Goal: Navigation & Orientation: Find specific page/section

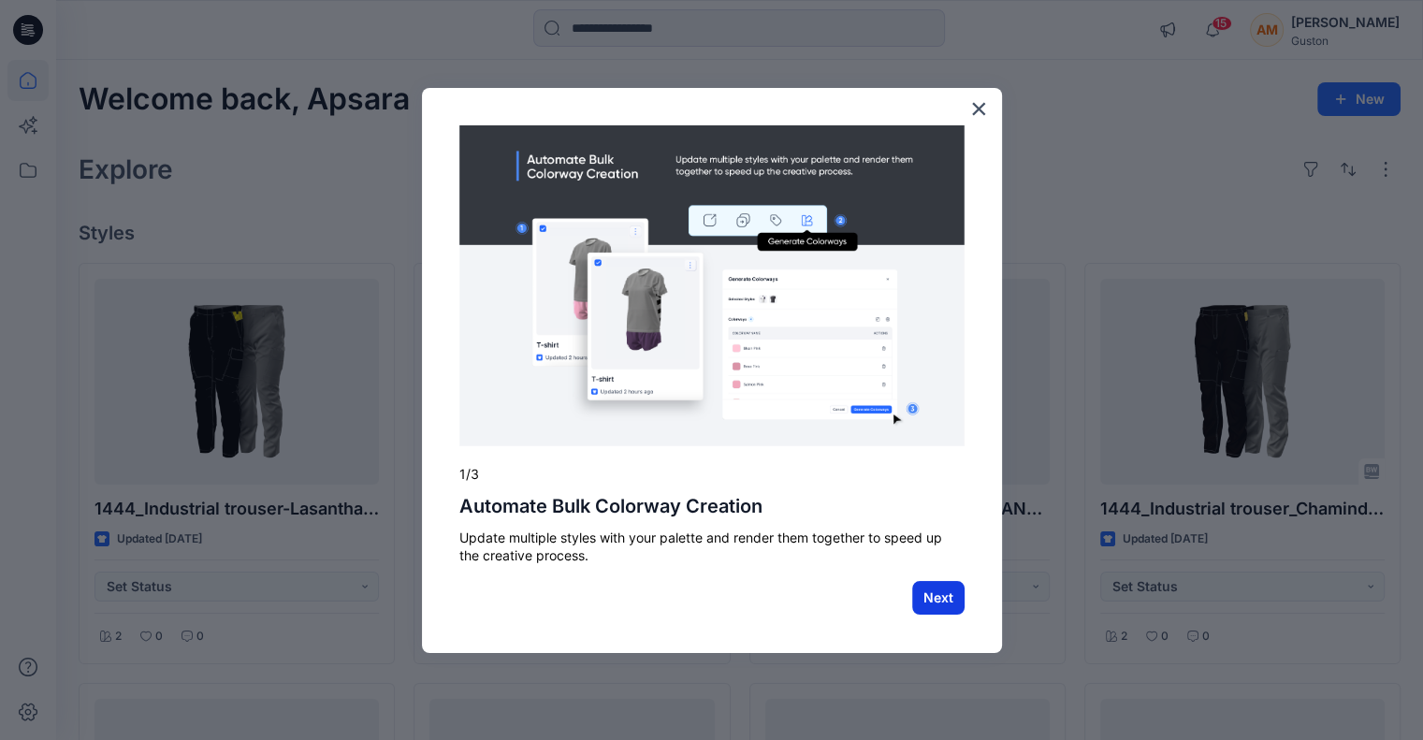
click at [949, 602] on button "Next" at bounding box center [938, 598] width 52 height 34
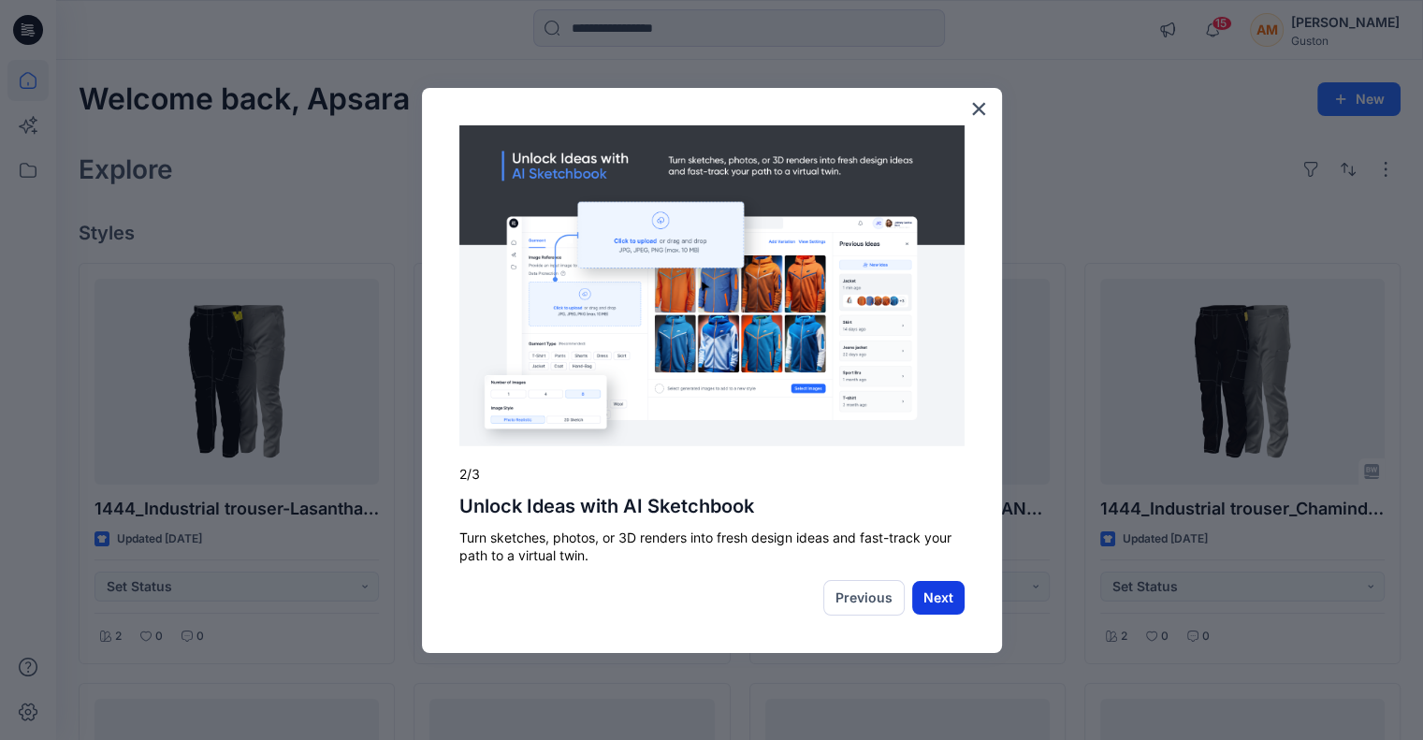
click at [950, 602] on button "Next" at bounding box center [938, 598] width 52 height 34
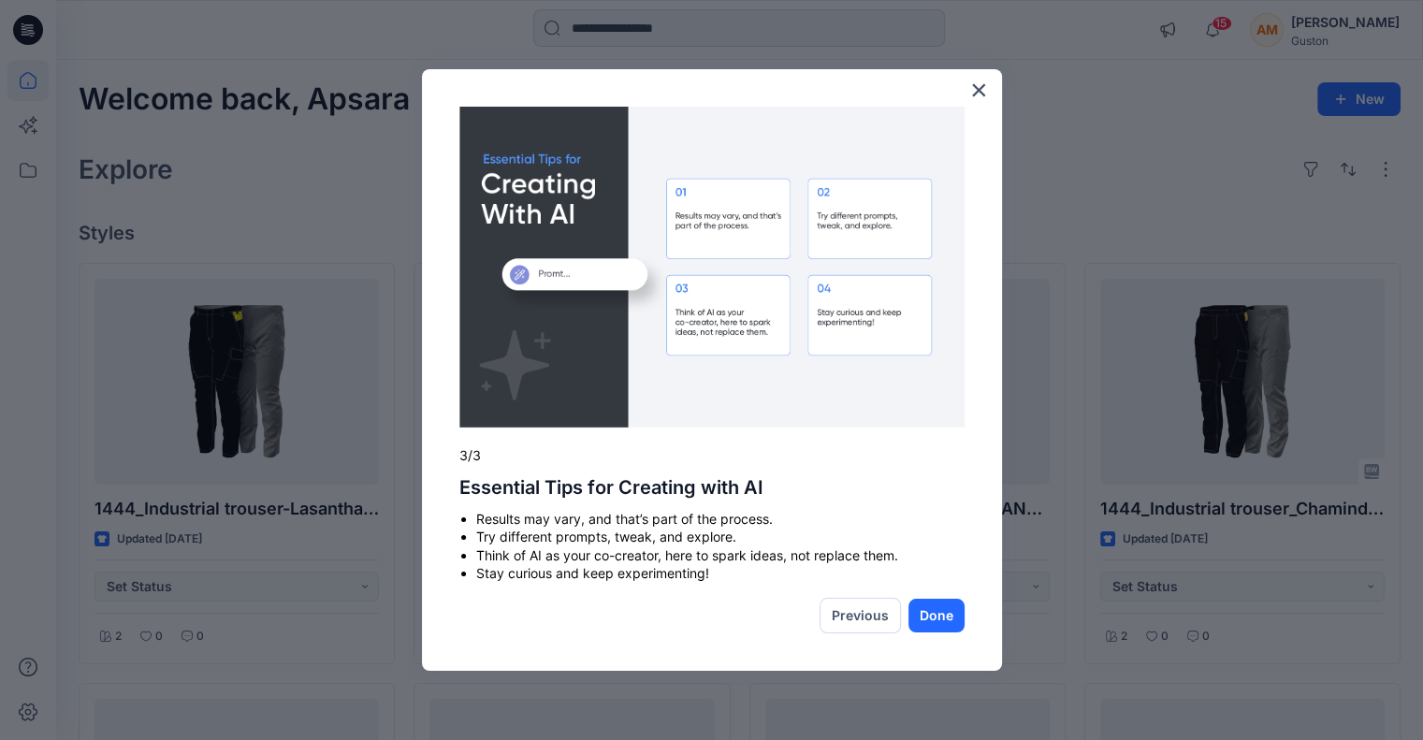
click at [950, 602] on button "Done" at bounding box center [936, 616] width 56 height 34
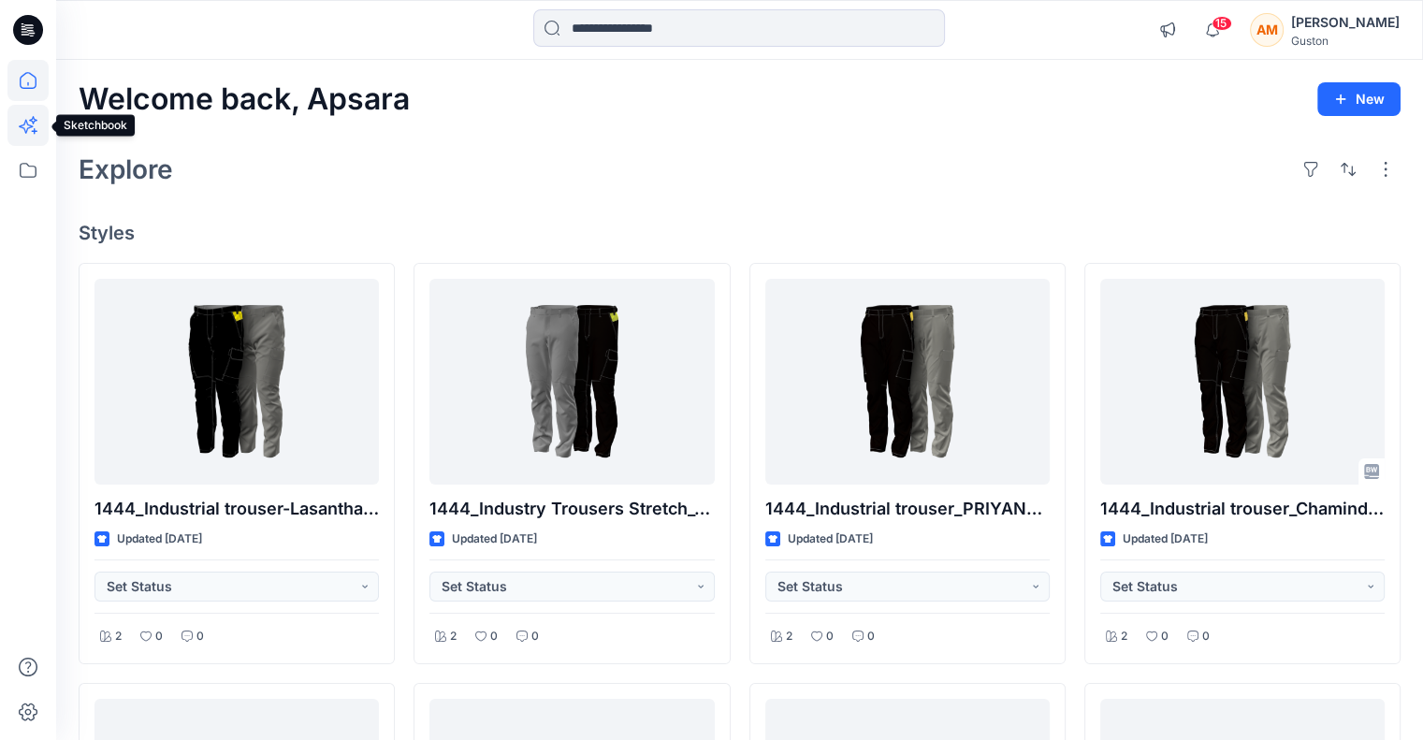
click at [39, 122] on icon at bounding box center [27, 125] width 41 height 41
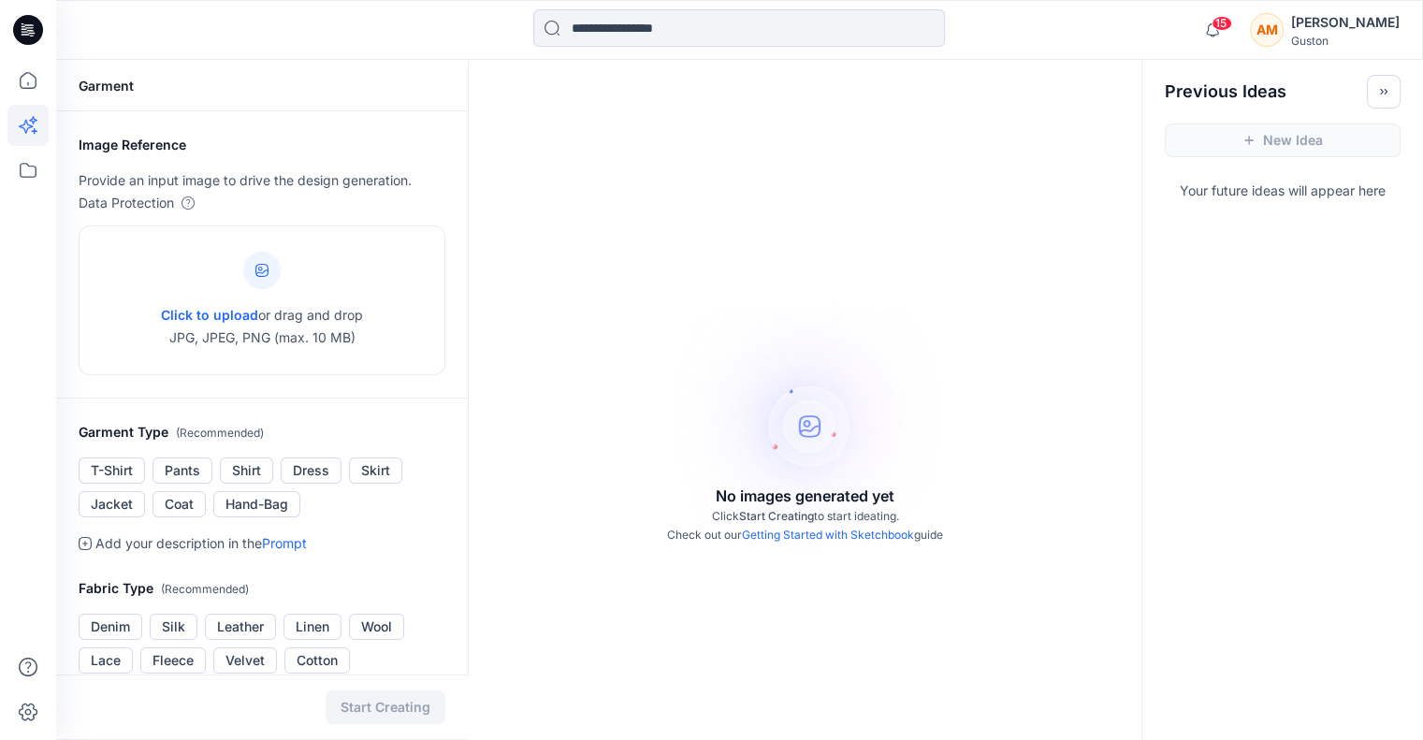
click at [32, 36] on icon at bounding box center [28, 30] width 30 height 30
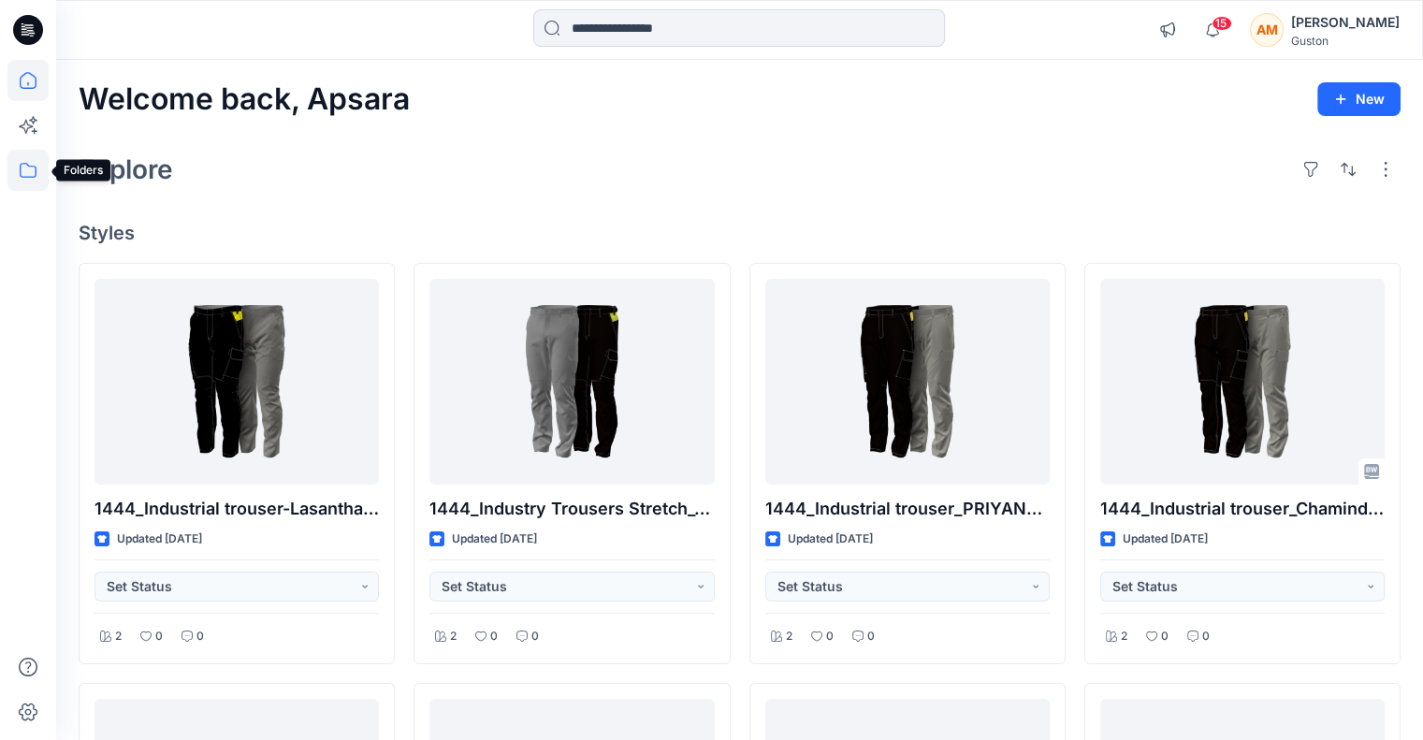
click at [27, 167] on icon at bounding box center [27, 170] width 41 height 41
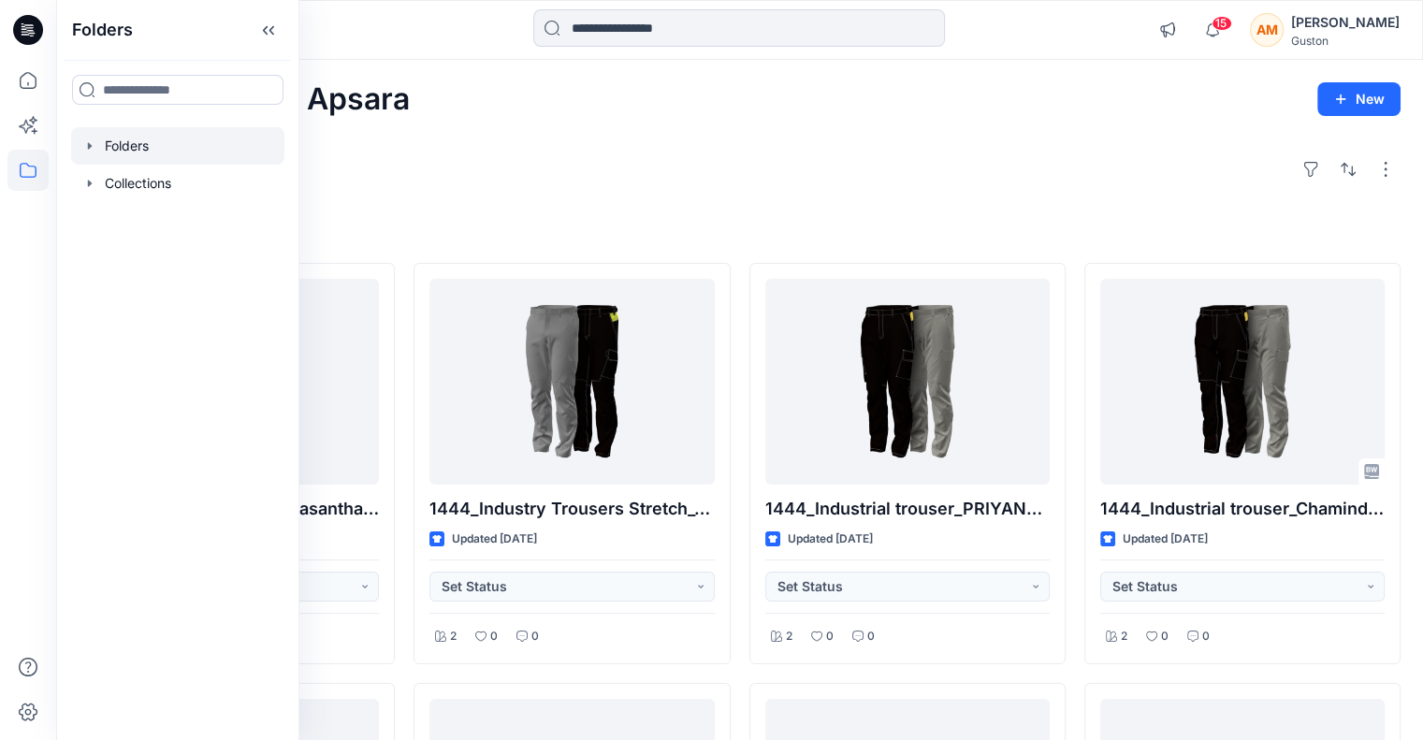
click at [125, 148] on div at bounding box center [177, 145] width 213 height 37
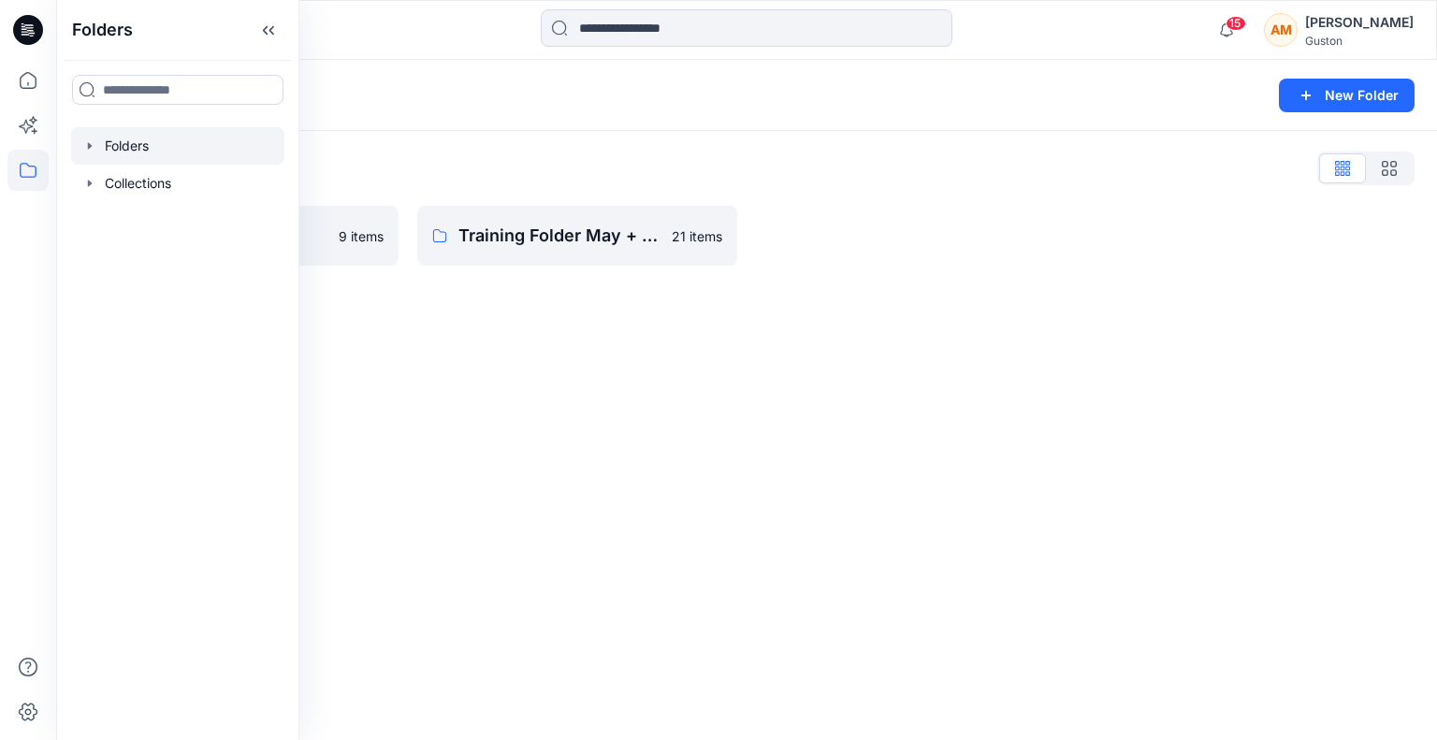
click at [371, 161] on div "Folders List" at bounding box center [747, 168] width 1336 height 30
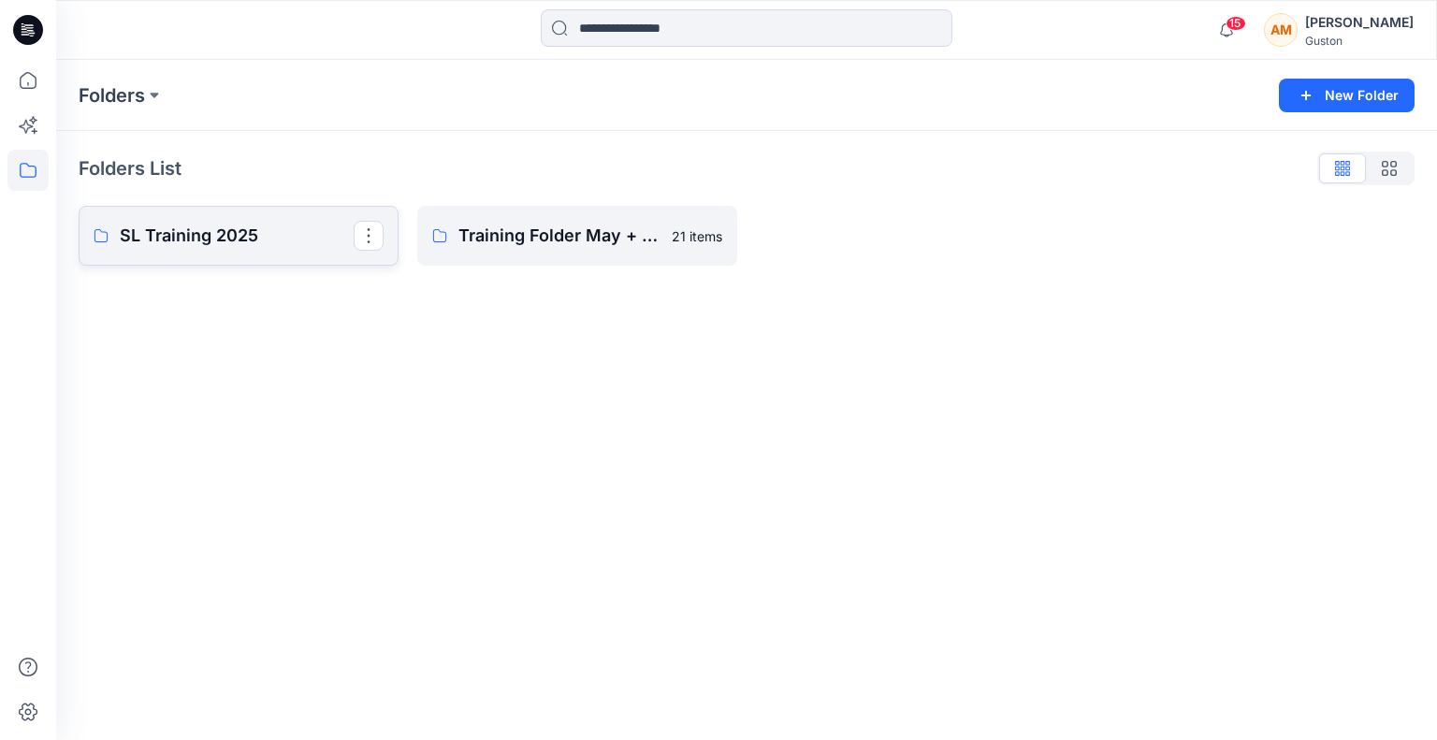
click at [205, 237] on p "SL Training 2025" at bounding box center [237, 236] width 234 height 26
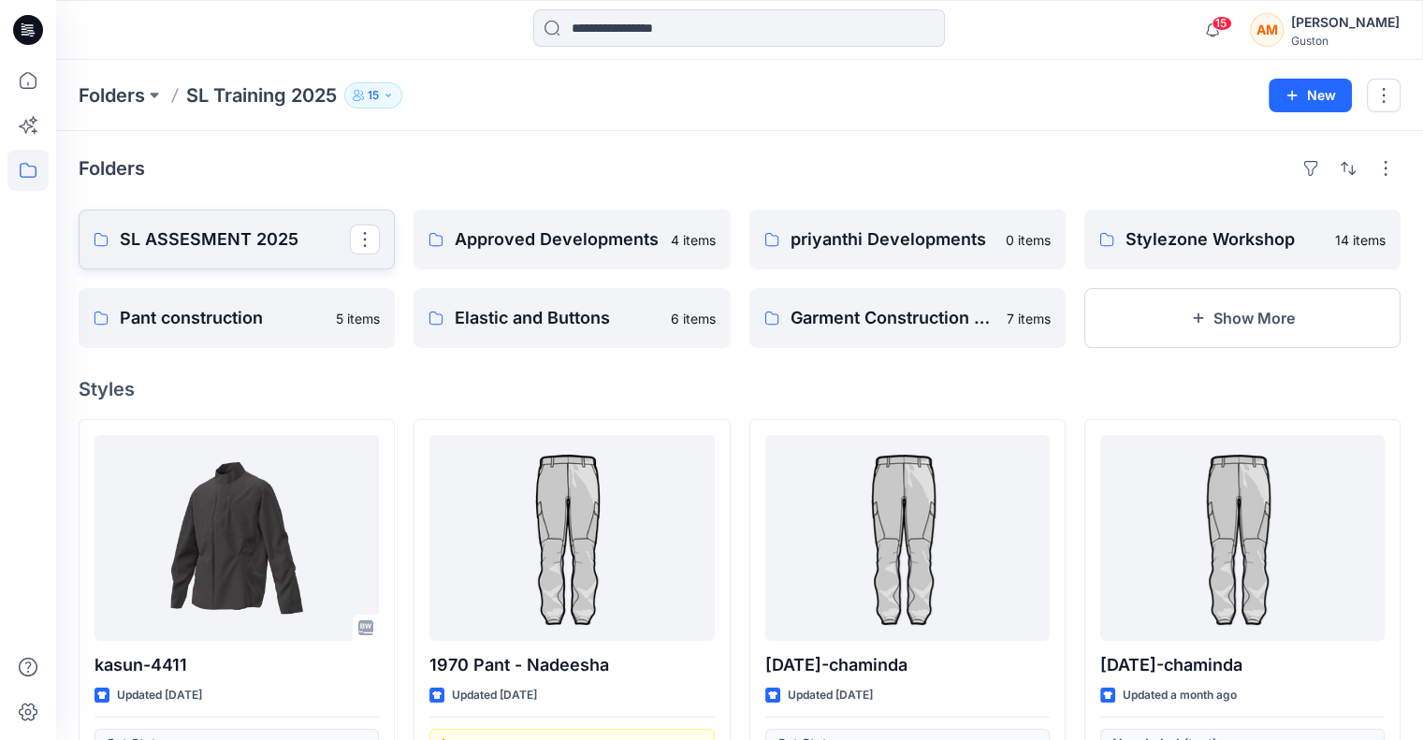
click at [142, 245] on p "SL ASSESMENT 2025" at bounding box center [235, 239] width 230 height 26
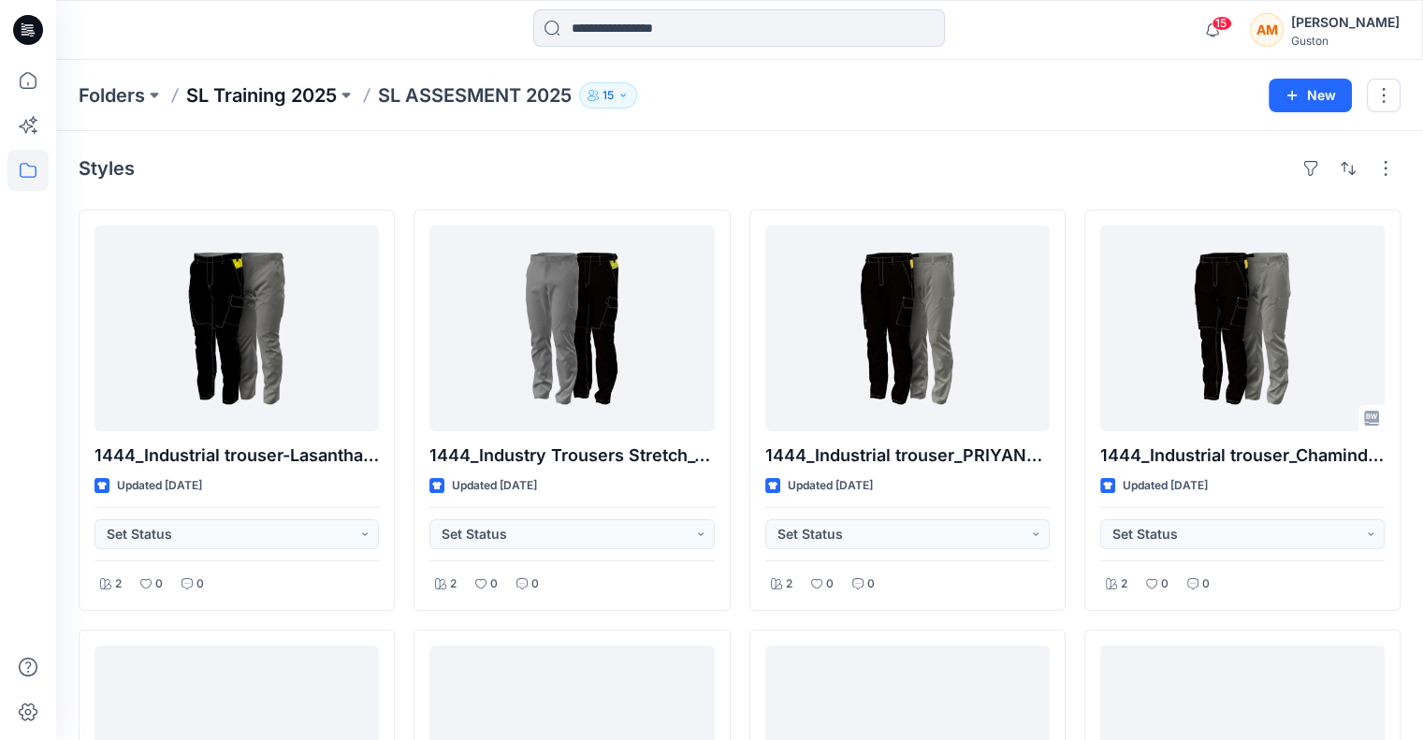
click at [261, 88] on p "SL Training 2025" at bounding box center [261, 95] width 151 height 26
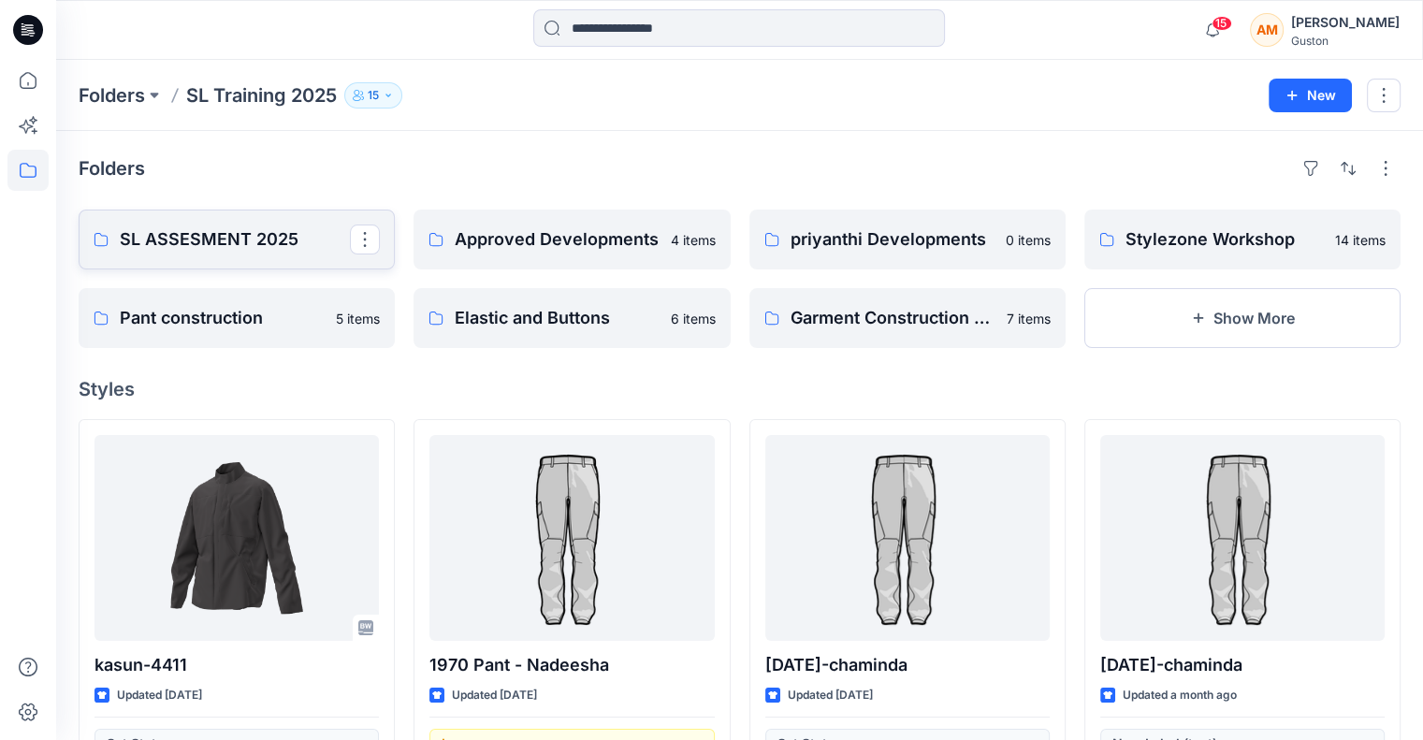
click at [274, 239] on p "SL ASSESMENT 2025" at bounding box center [235, 239] width 230 height 26
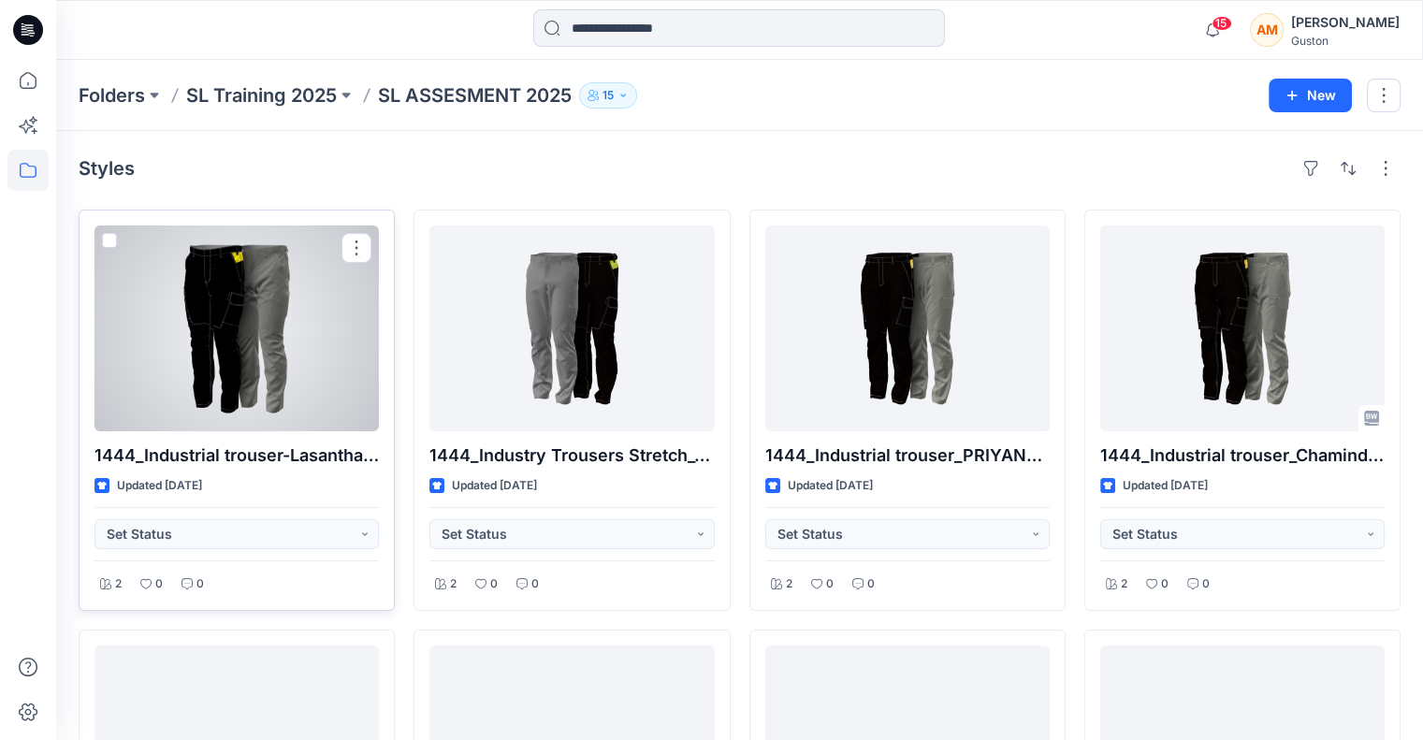
click at [286, 302] on div at bounding box center [236, 328] width 284 height 206
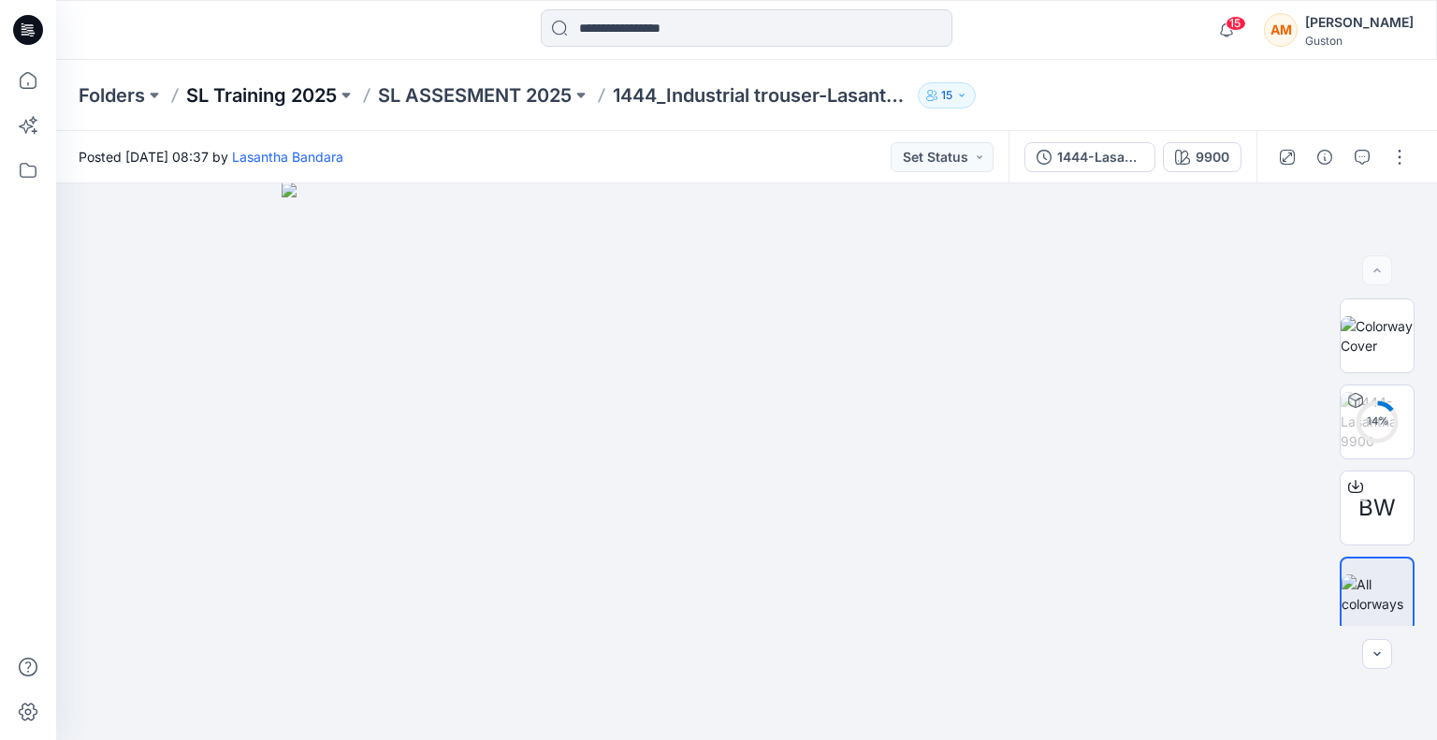
click at [283, 90] on p "SL Training 2025" at bounding box center [261, 95] width 151 height 26
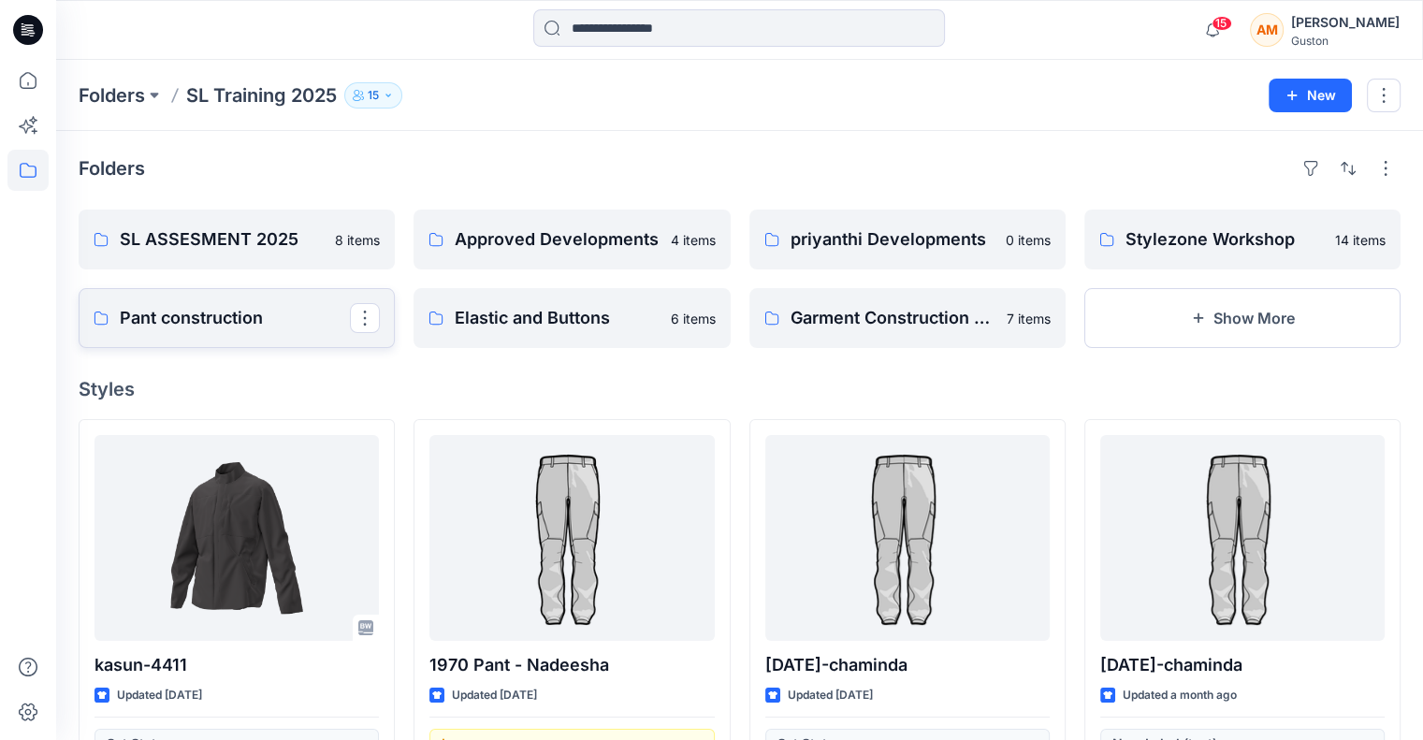
click at [180, 319] on p "Pant construction" at bounding box center [235, 318] width 230 height 26
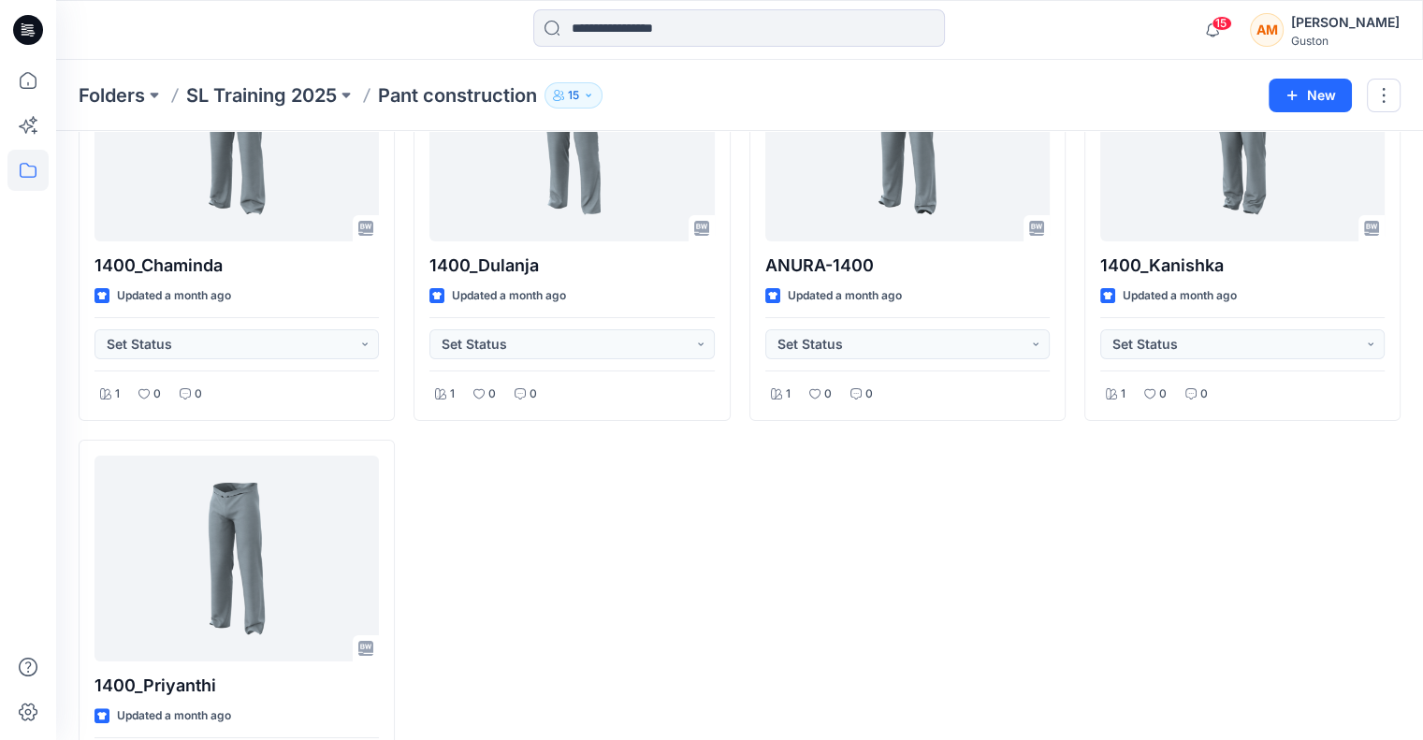
scroll to position [94, 0]
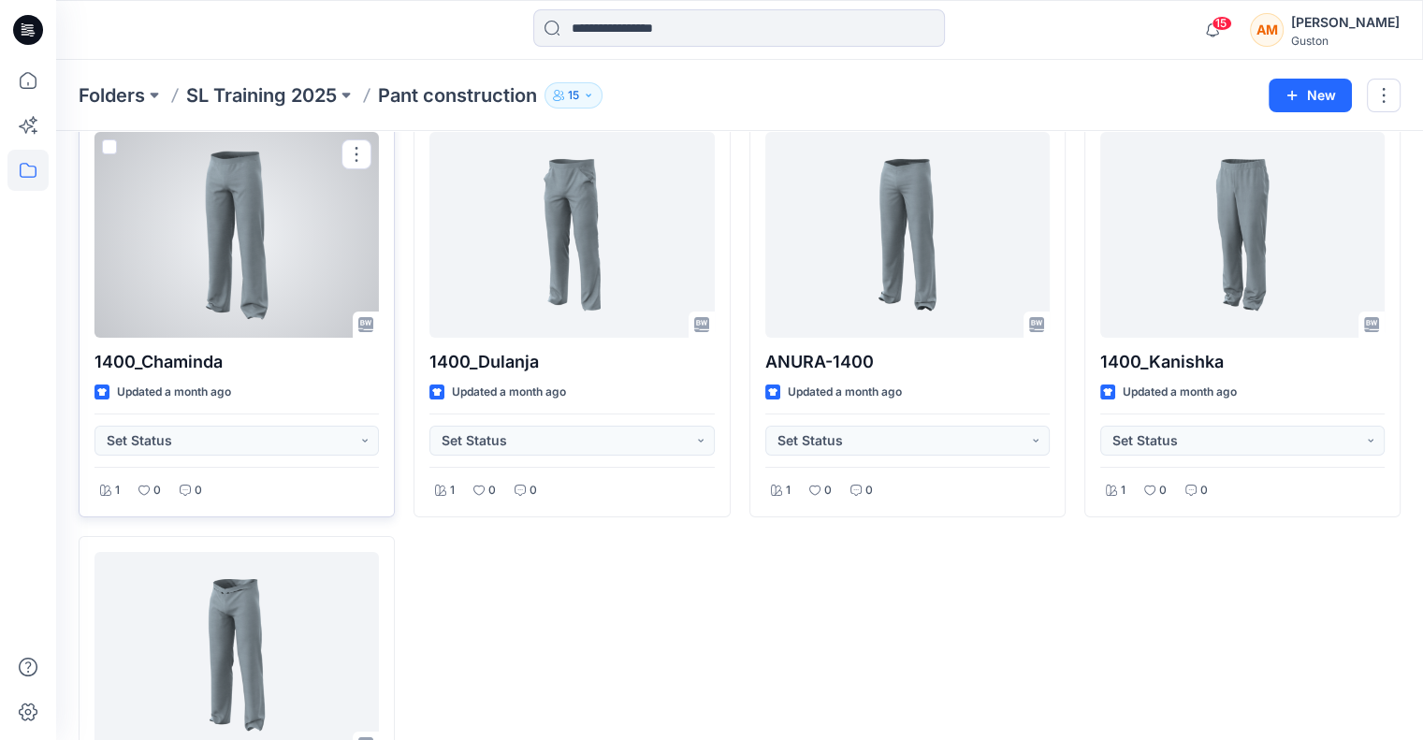
click at [311, 237] on div at bounding box center [236, 235] width 284 height 206
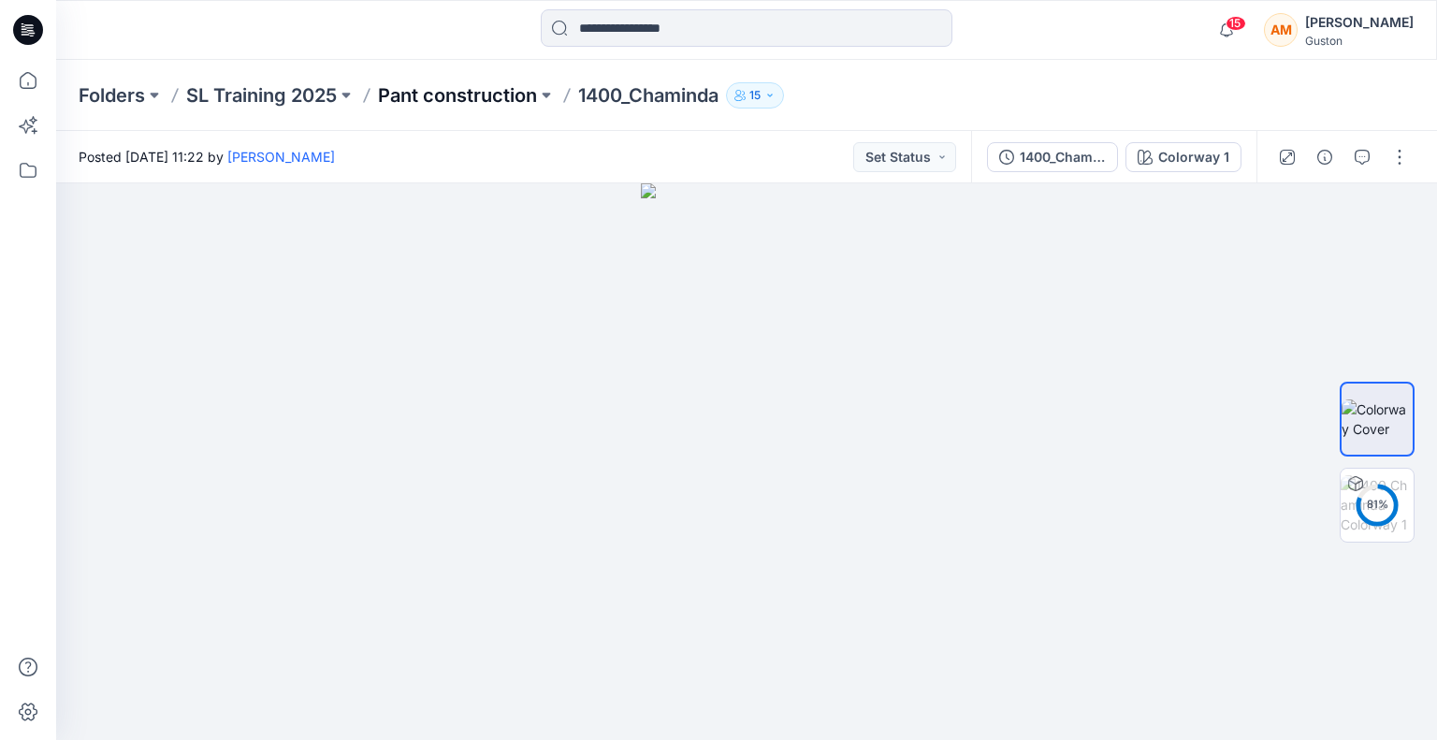
click at [428, 96] on p "Pant construction" at bounding box center [457, 95] width 159 height 26
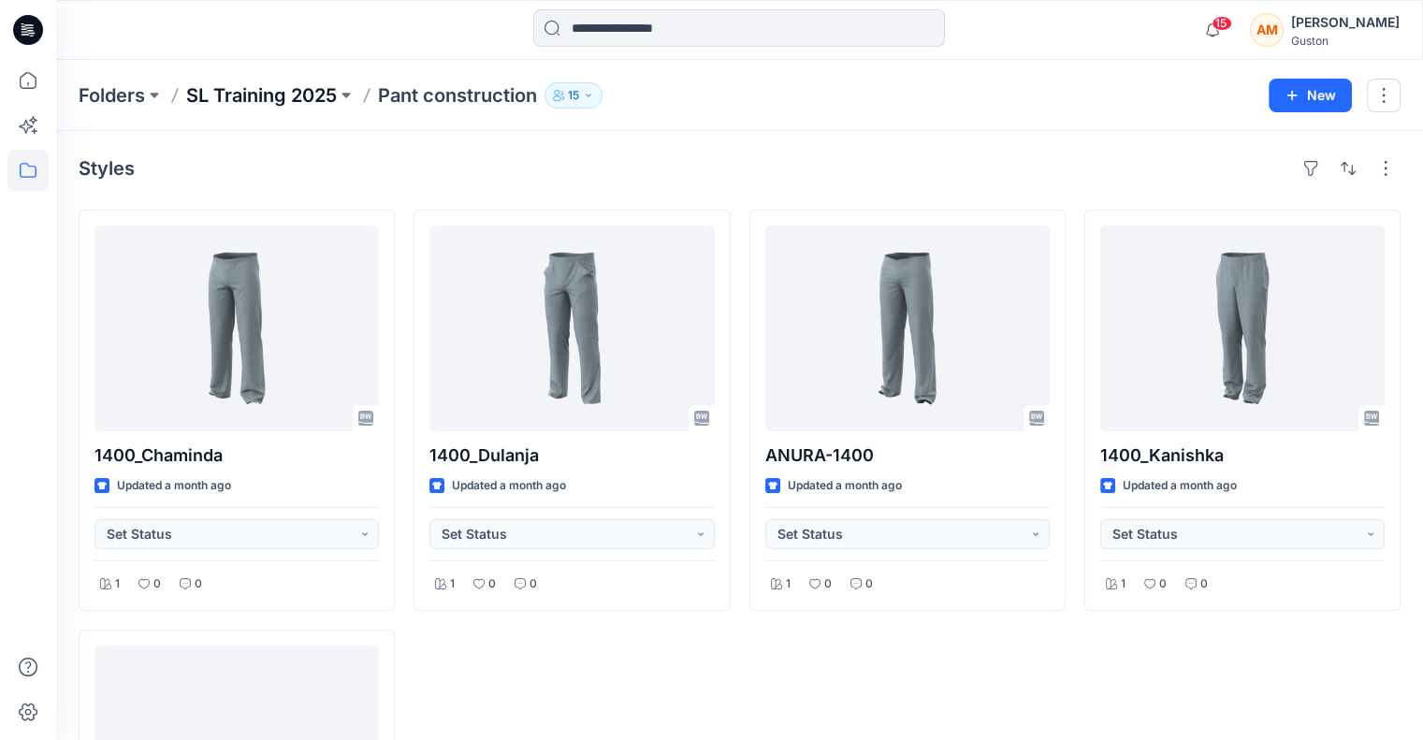
click at [282, 100] on p "SL Training 2025" at bounding box center [261, 95] width 151 height 26
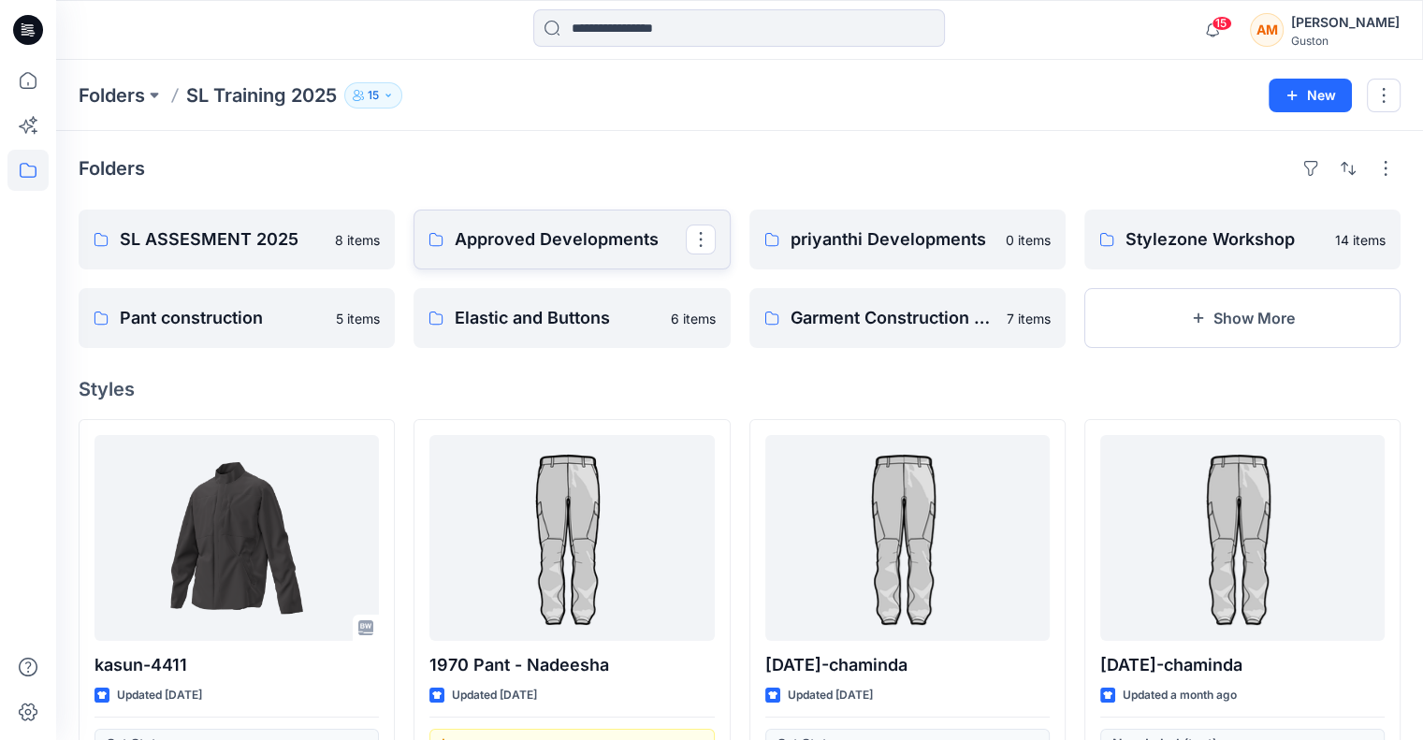
click at [474, 256] on link "Approved Developments" at bounding box center [571, 240] width 316 height 60
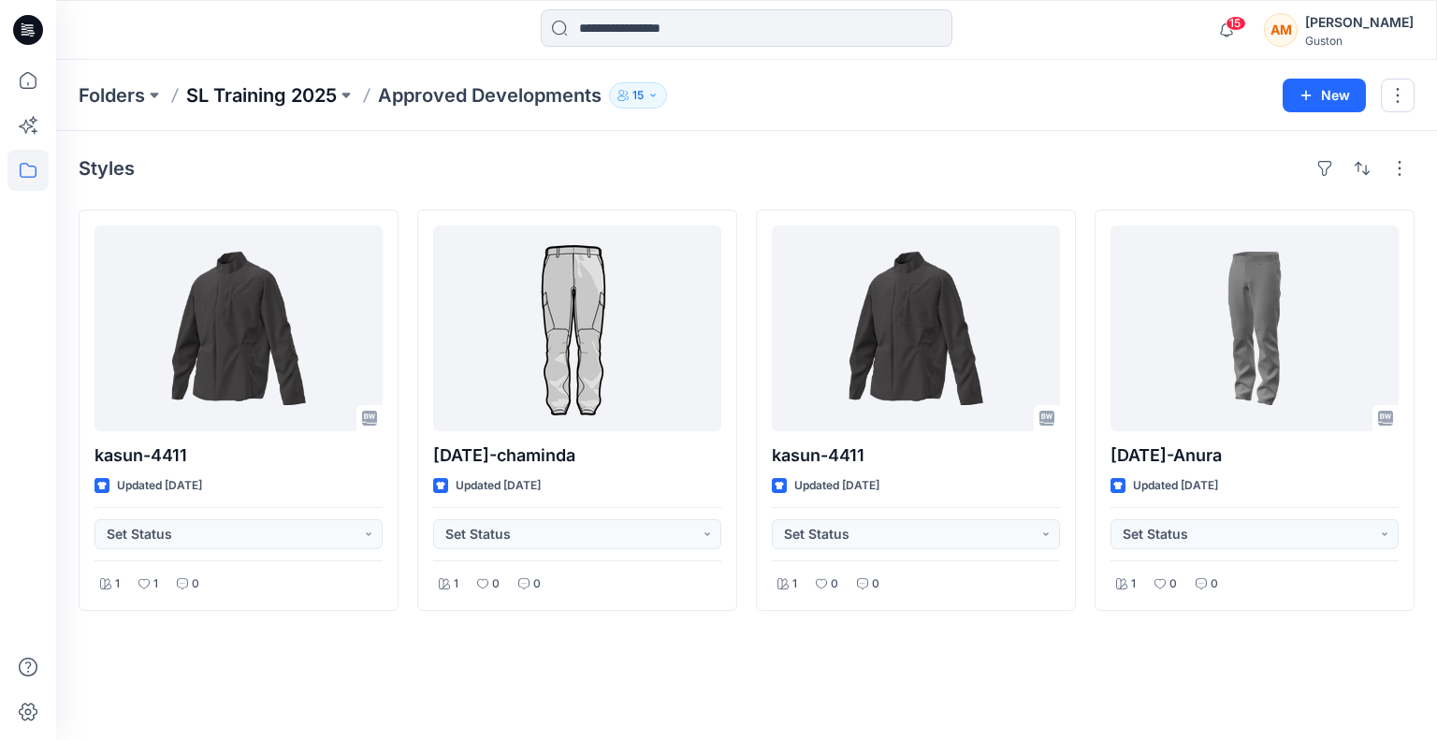
click at [270, 94] on p "SL Training 2025" at bounding box center [261, 95] width 151 height 26
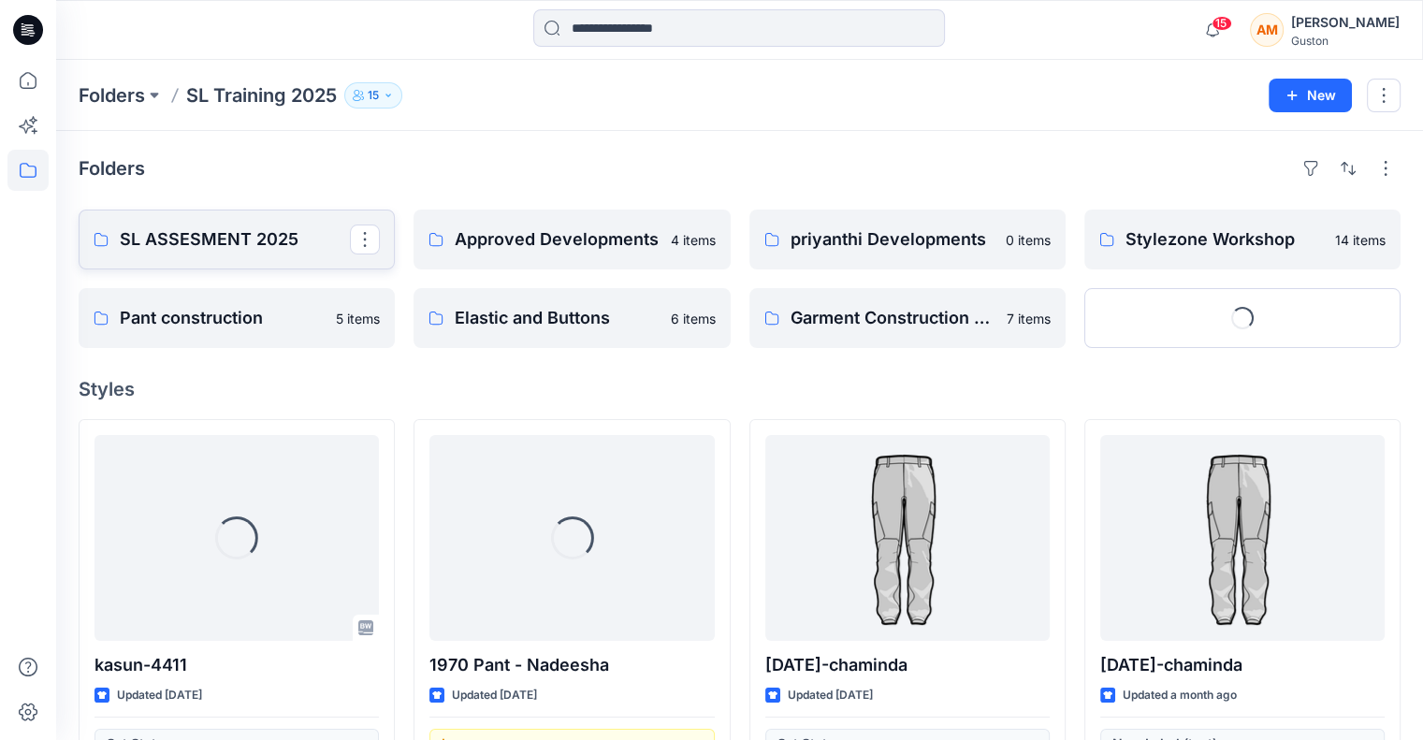
click at [209, 250] on p "SL ASSESMENT 2025" at bounding box center [235, 239] width 230 height 26
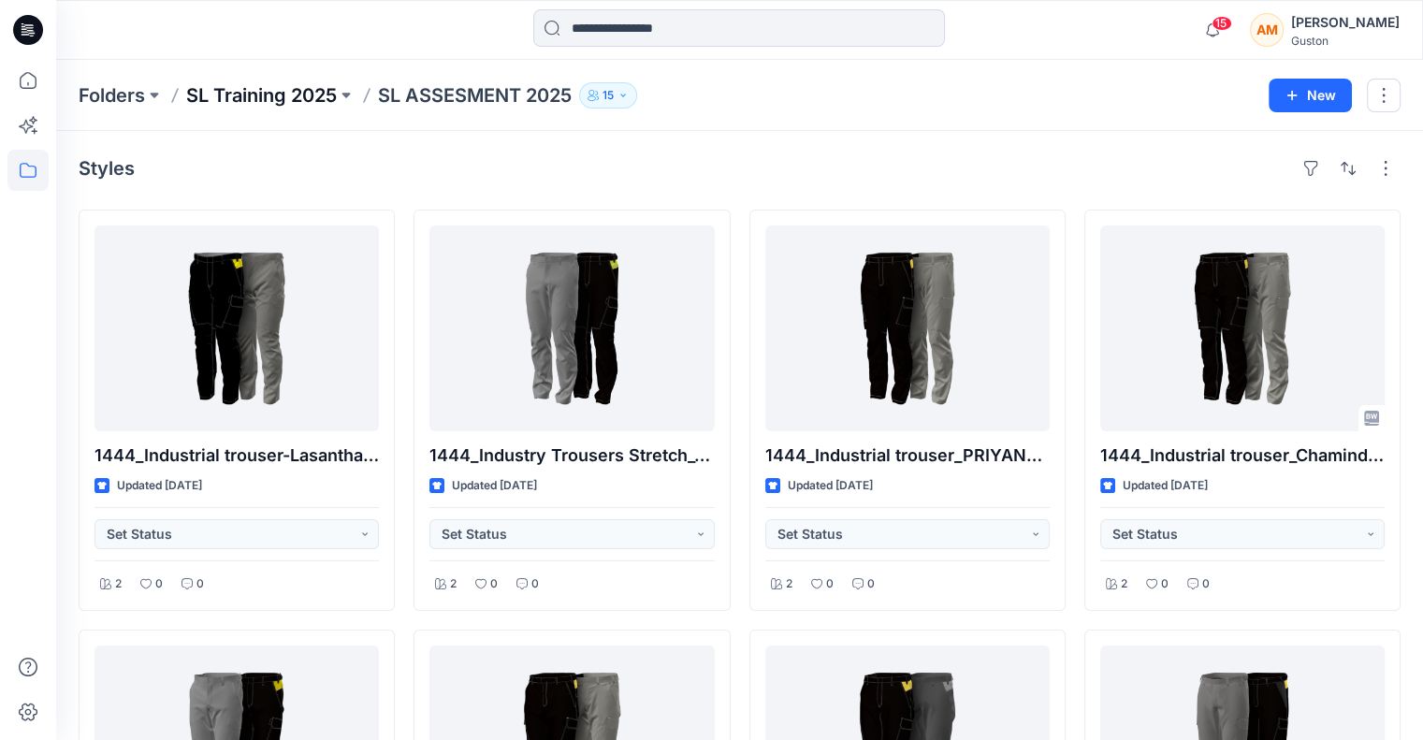
click at [249, 91] on p "SL Training 2025" at bounding box center [261, 95] width 151 height 26
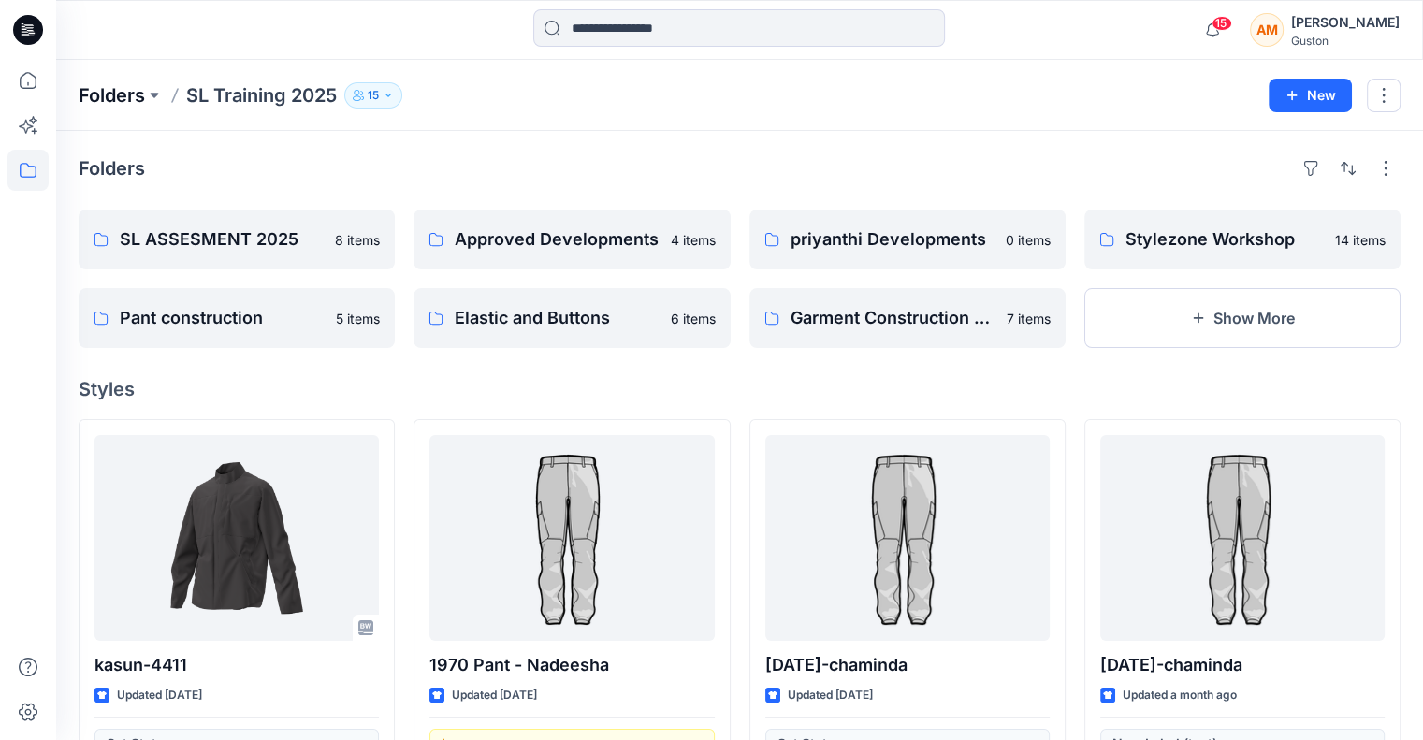
click at [101, 94] on p "Folders" at bounding box center [112, 95] width 66 height 26
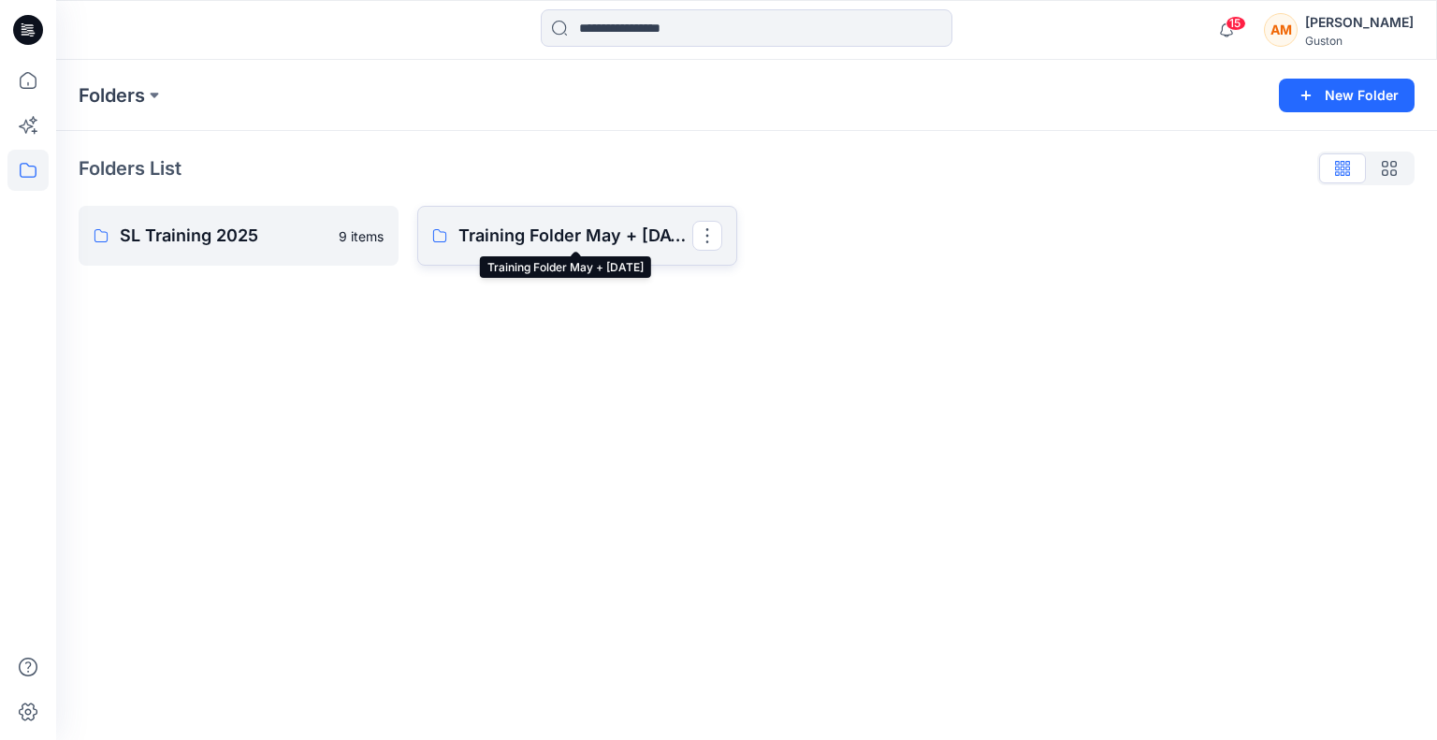
click at [576, 239] on p "Training Folder May + [DATE]" at bounding box center [575, 236] width 234 height 26
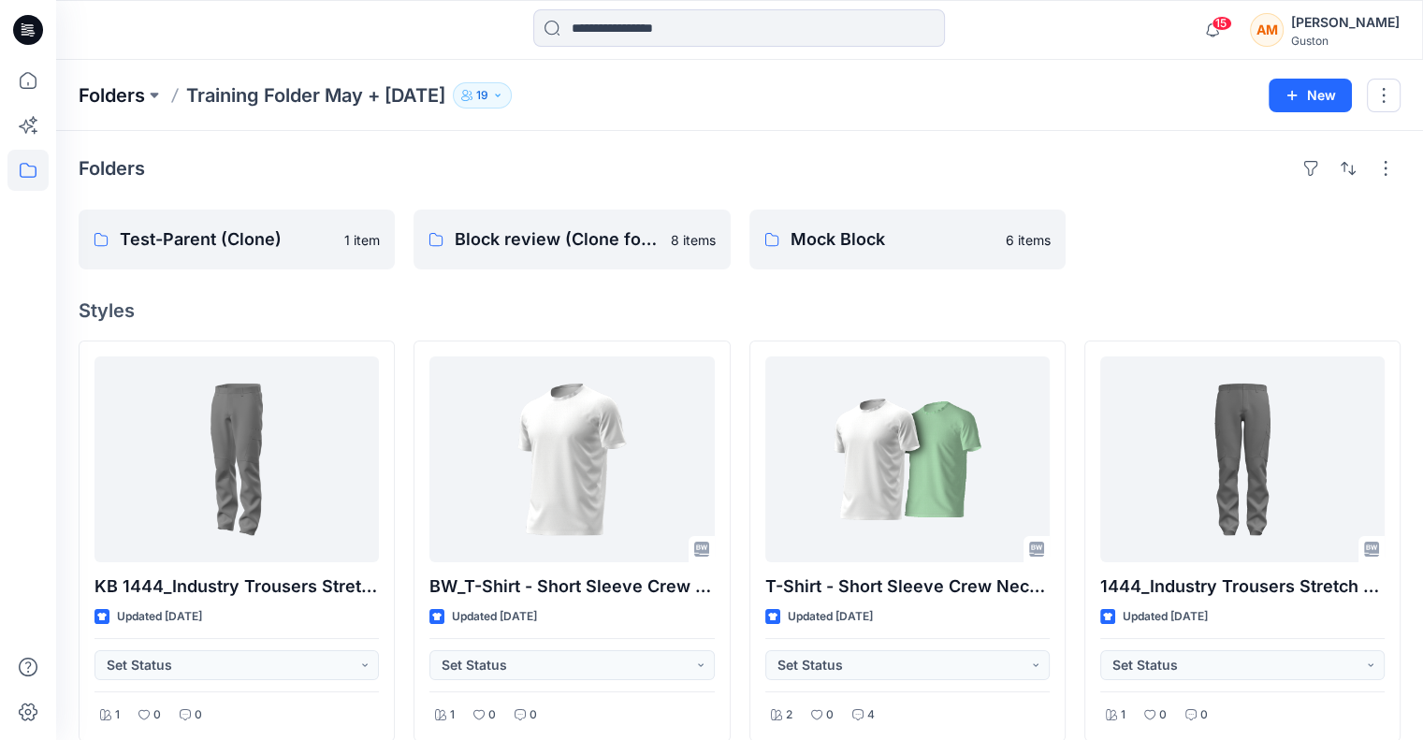
click at [97, 104] on p "Folders" at bounding box center [112, 95] width 66 height 26
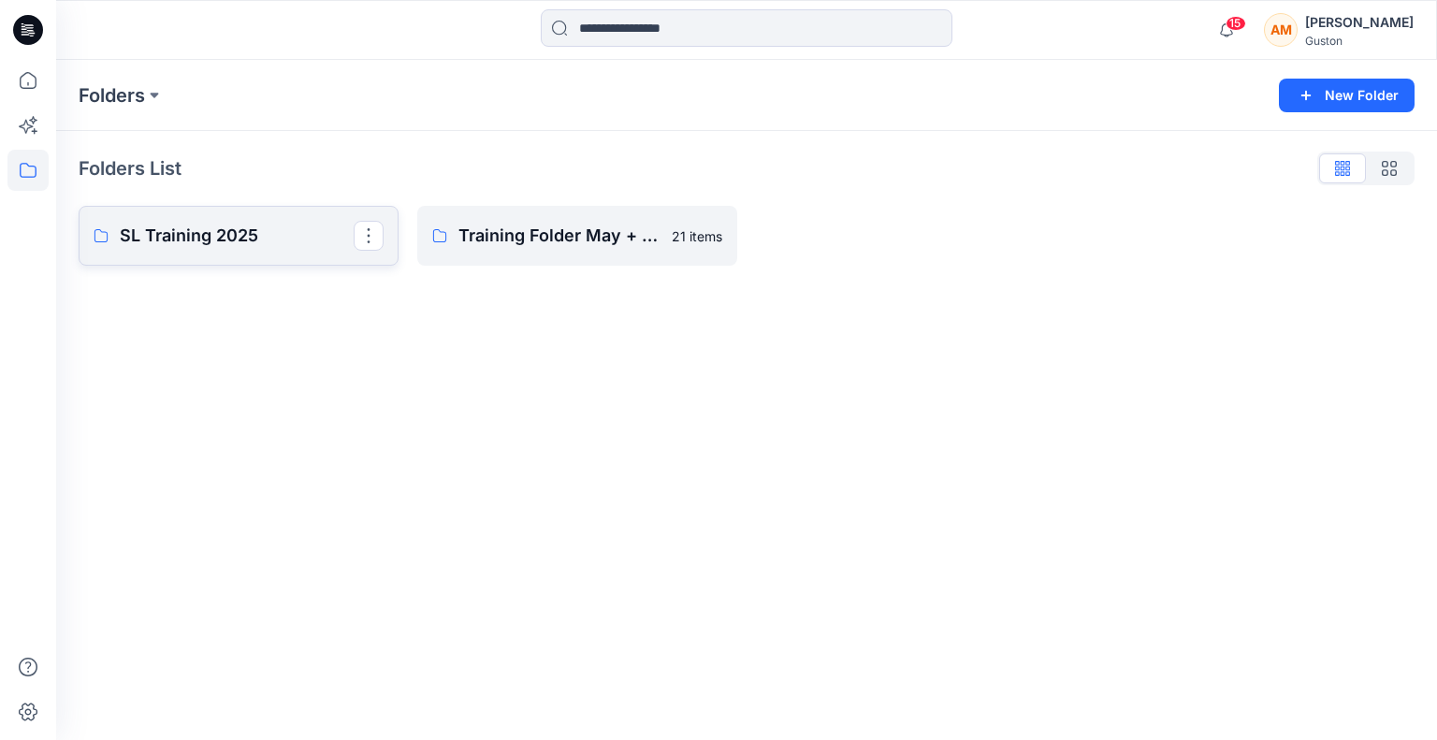
click at [208, 225] on p "SL Training 2025" at bounding box center [237, 236] width 234 height 26
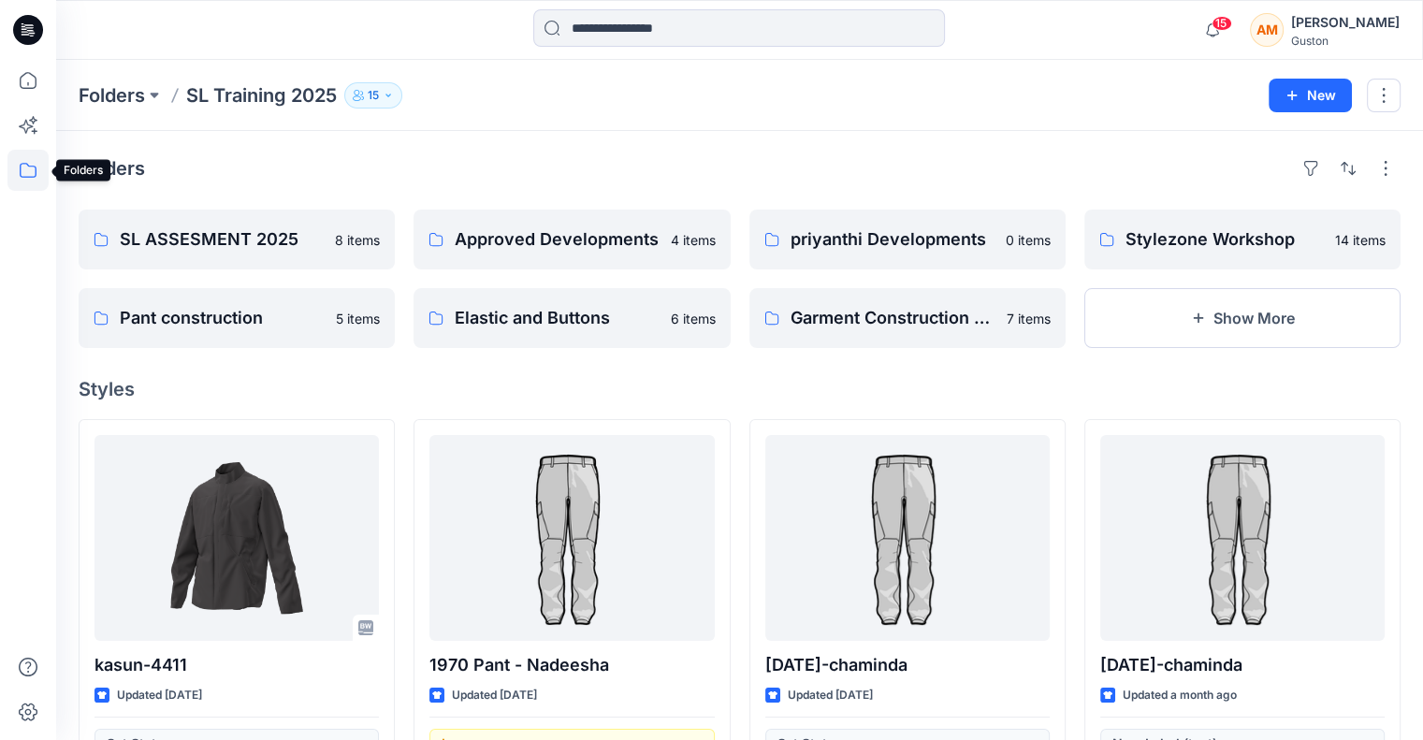
click at [33, 174] on icon at bounding box center [27, 170] width 41 height 41
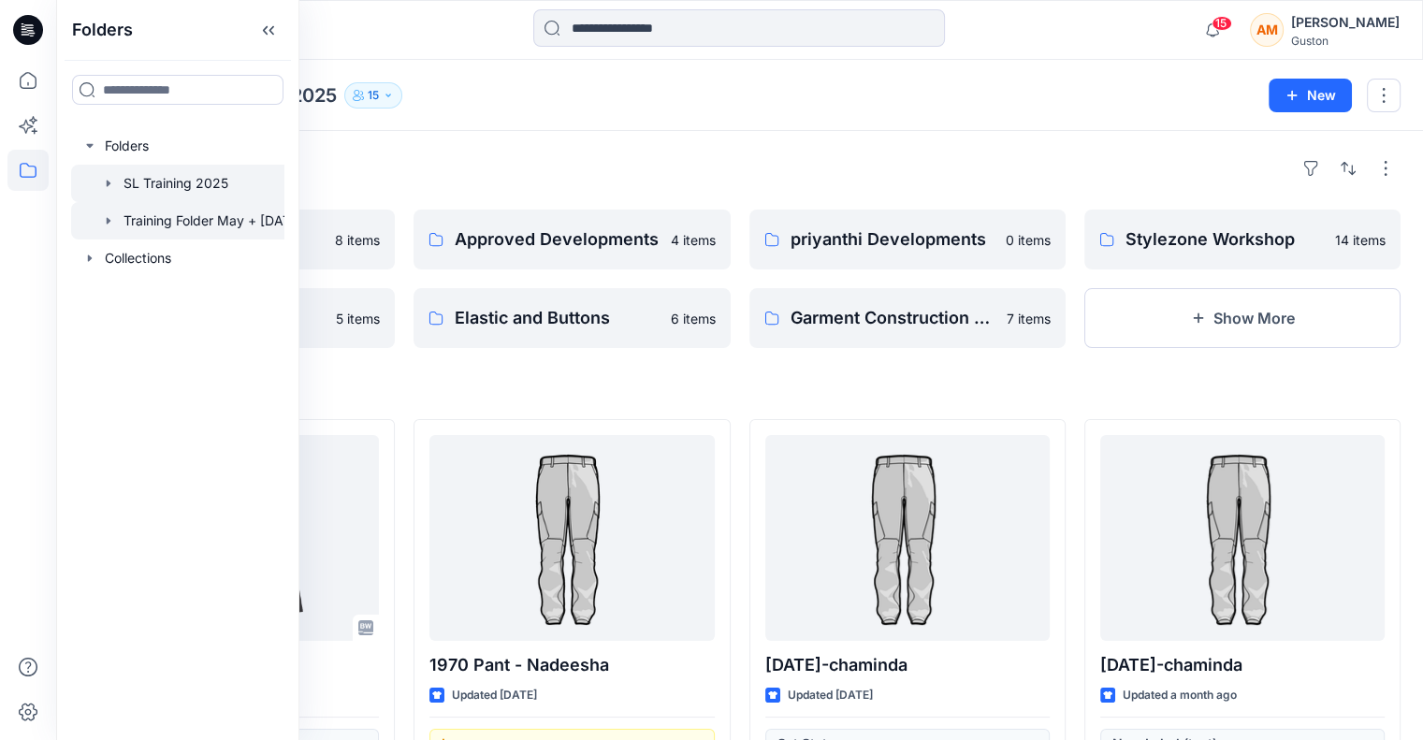
click at [189, 222] on div at bounding box center [192, 220] width 243 height 37
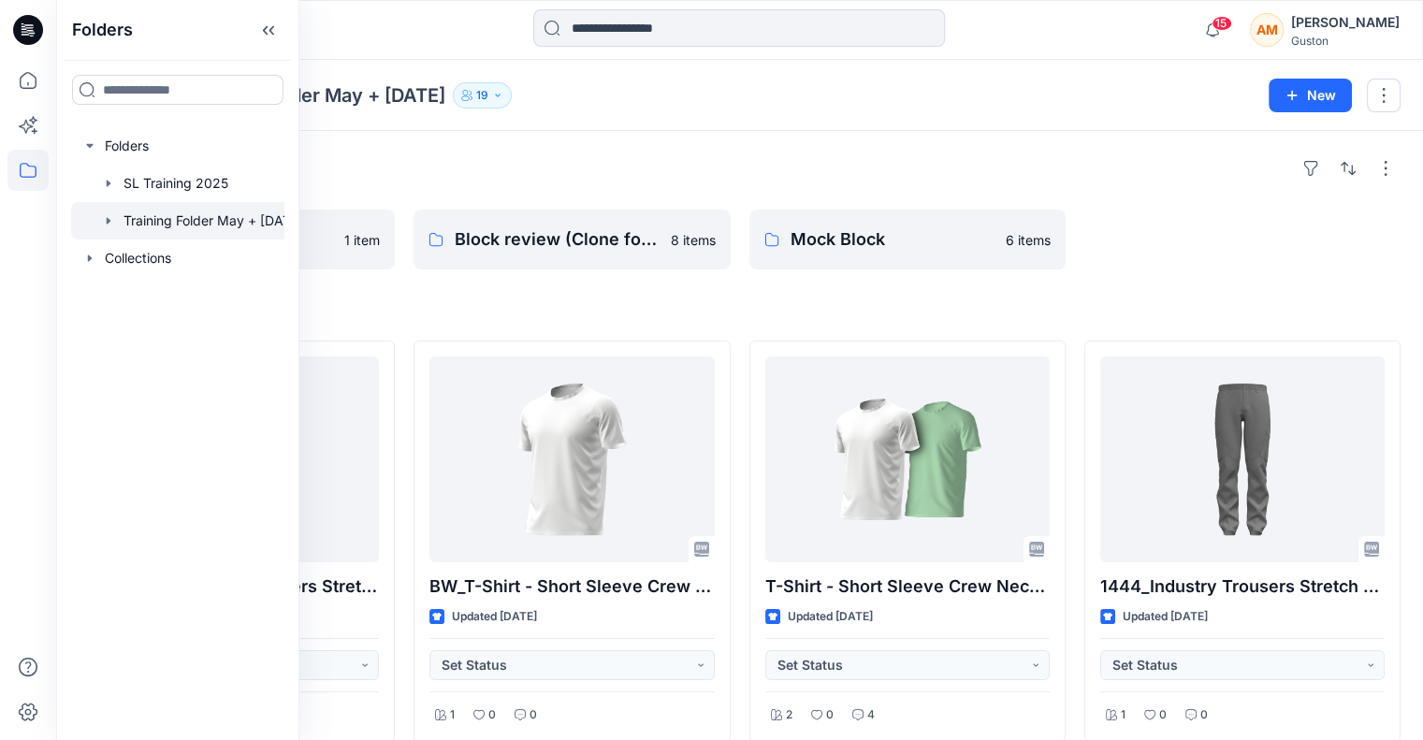
click at [525, 154] on div "Folders" at bounding box center [740, 168] width 1322 height 30
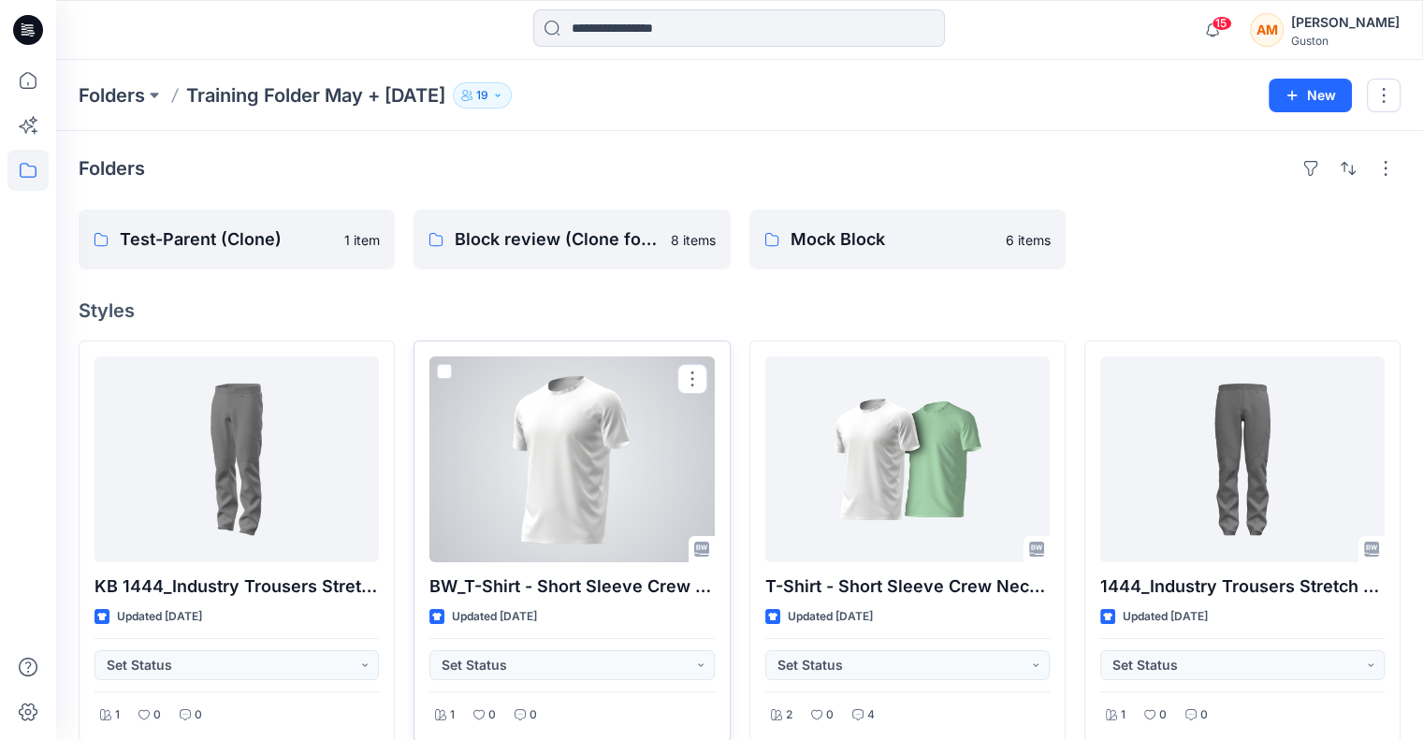
scroll to position [94, 0]
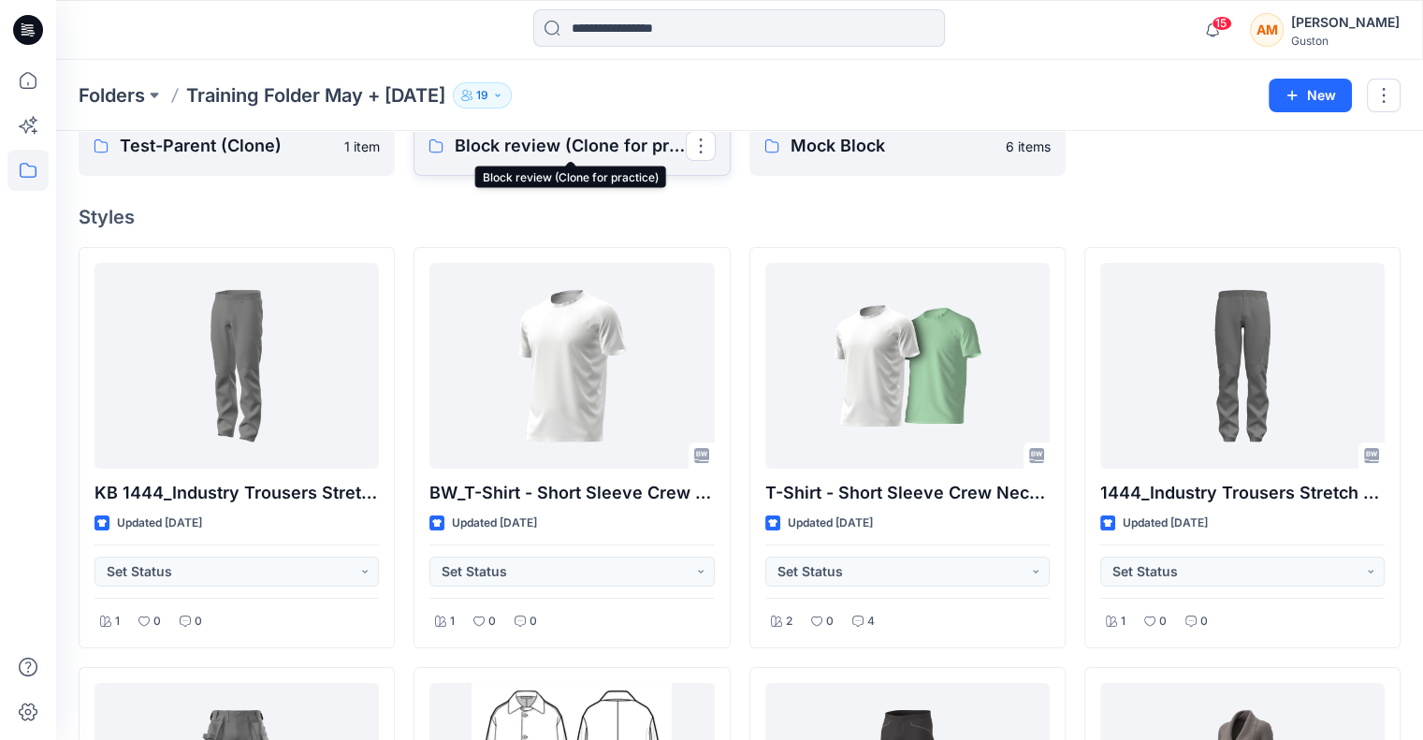
click at [559, 151] on p "Block review (Clone for practice)" at bounding box center [570, 146] width 230 height 26
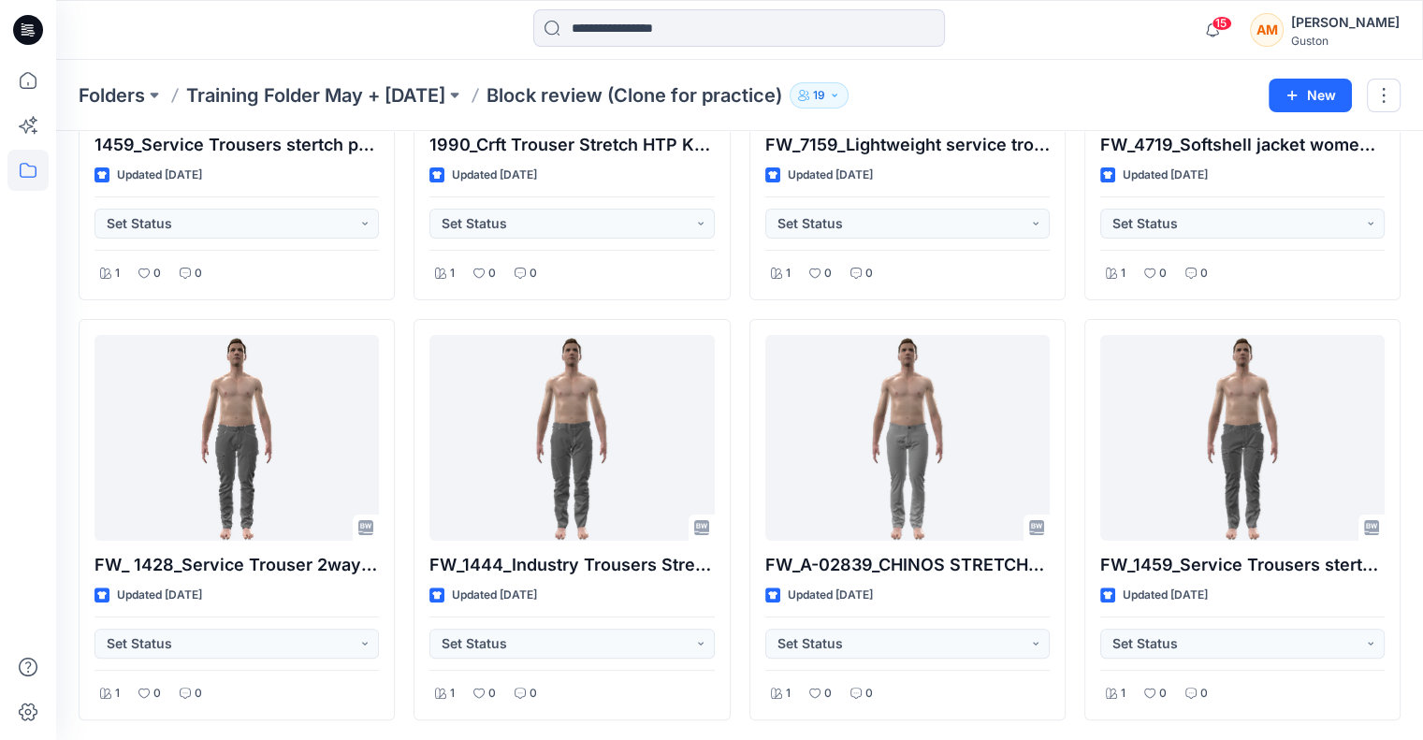
scroll to position [312, 0]
click at [127, 94] on p "Folders" at bounding box center [112, 95] width 66 height 26
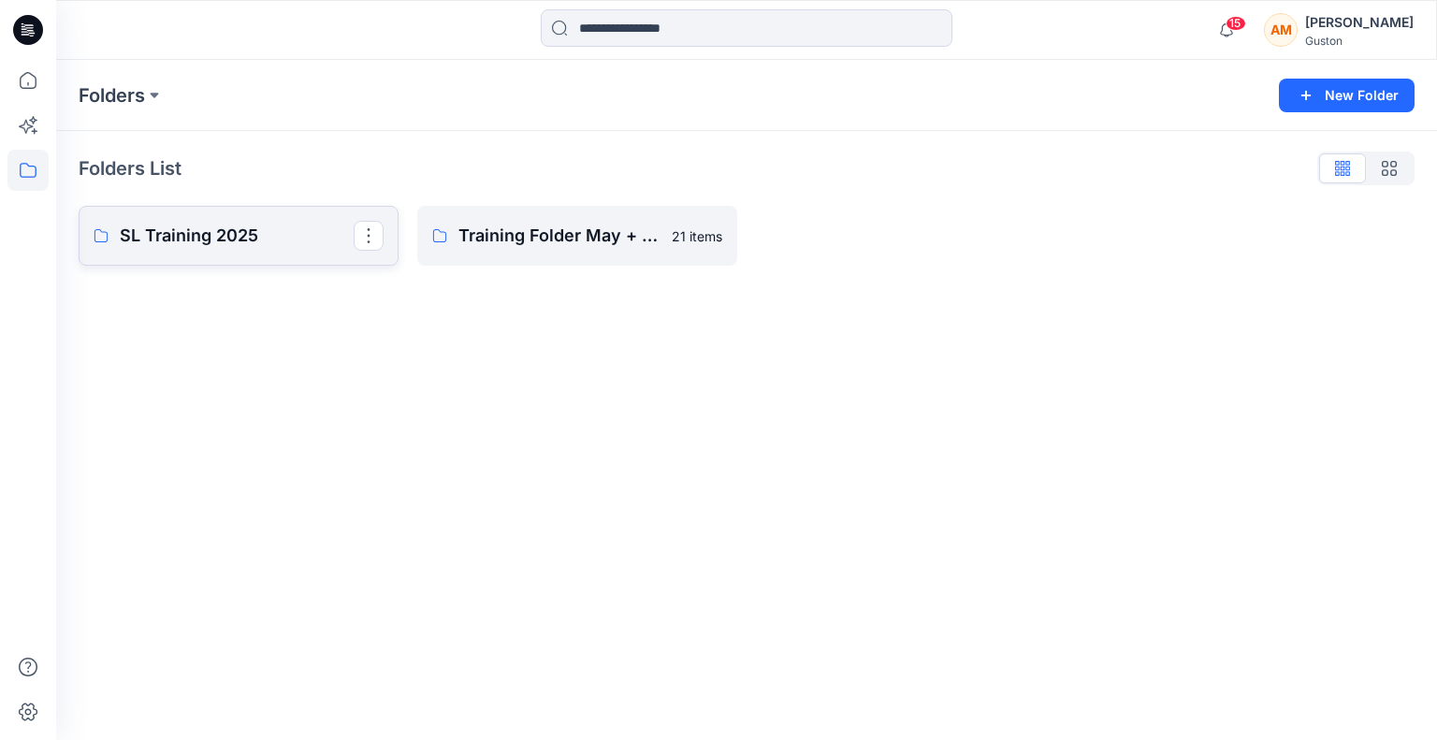
click at [213, 242] on p "SL Training 2025" at bounding box center [237, 236] width 234 height 26
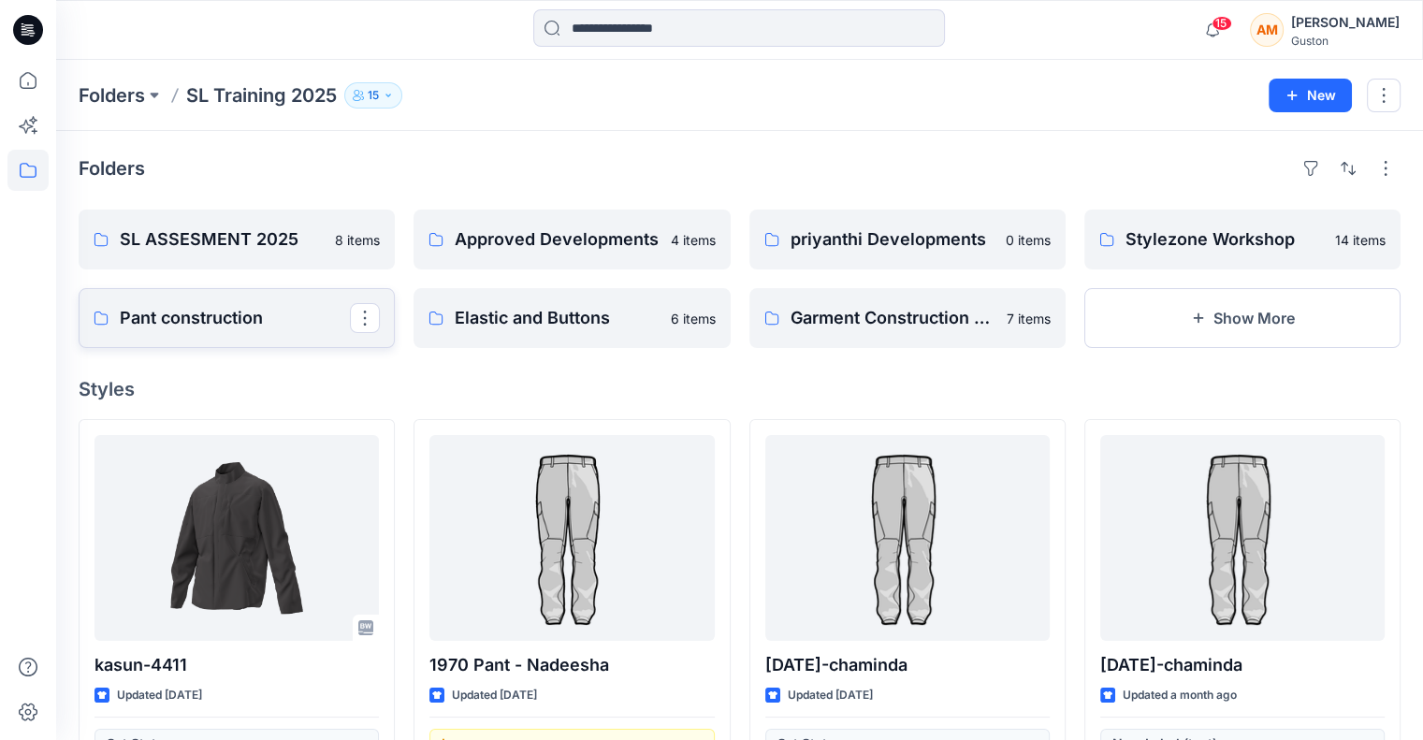
click at [155, 326] on p "Pant construction" at bounding box center [235, 318] width 230 height 26
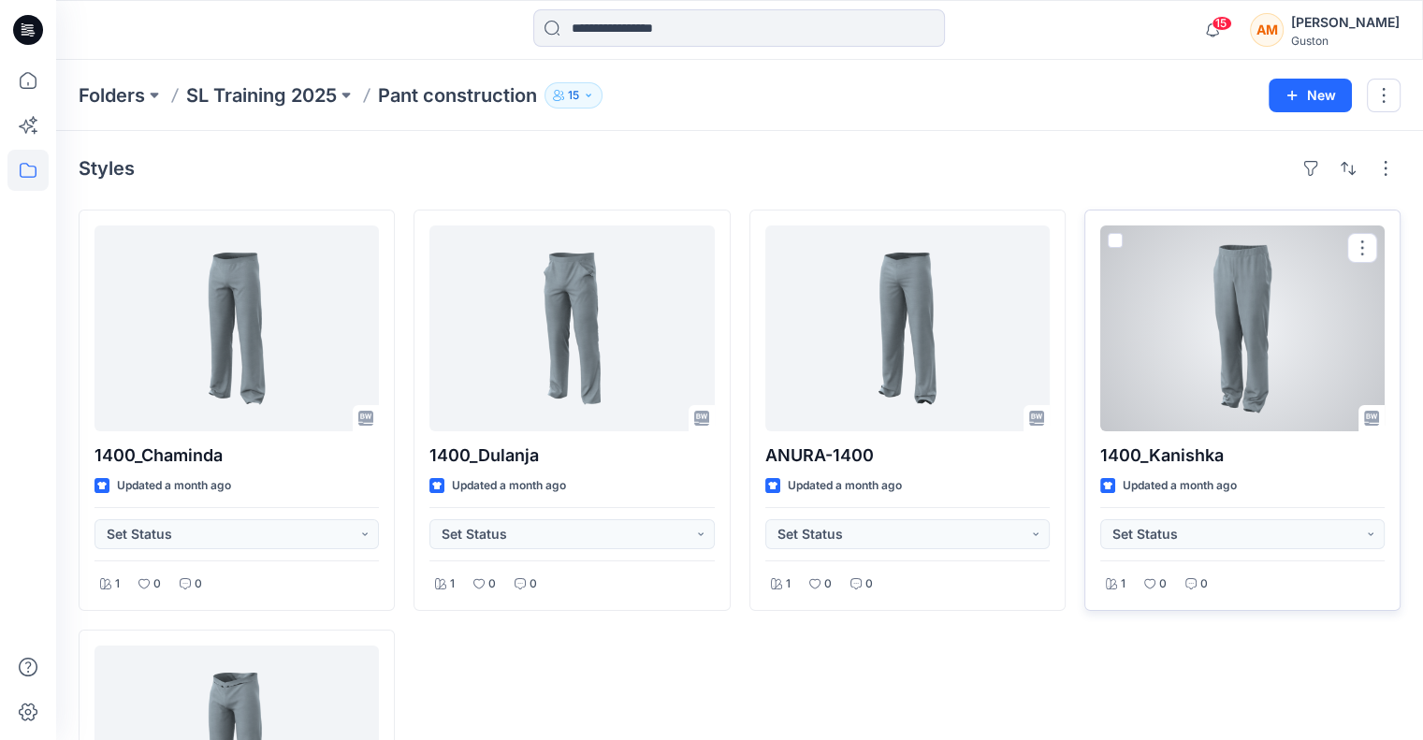
click at [1210, 358] on div at bounding box center [1242, 328] width 284 height 206
